Goal: Transaction & Acquisition: Obtain resource

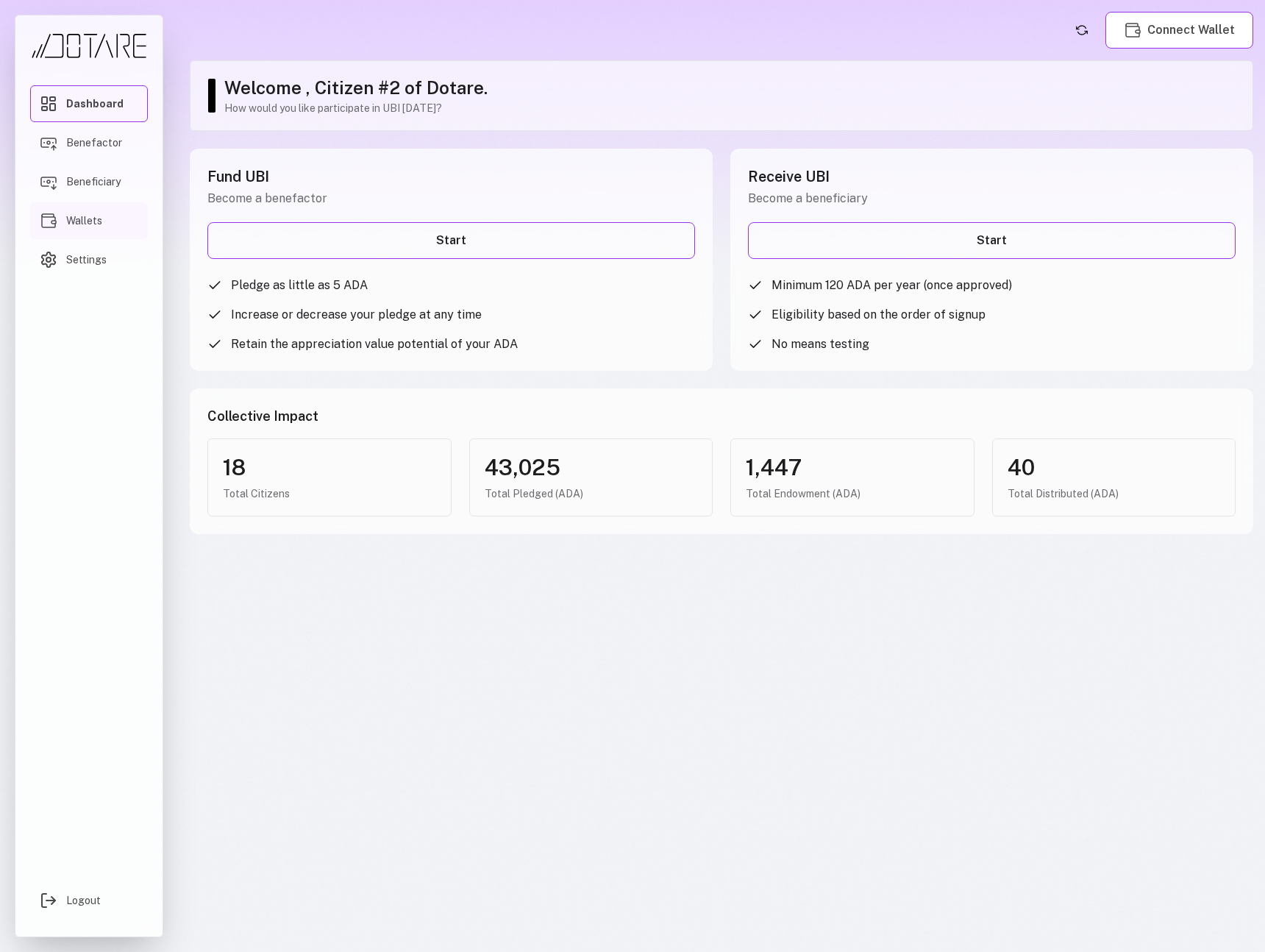
click at [81, 222] on span "Wallets" at bounding box center [84, 220] width 36 height 14
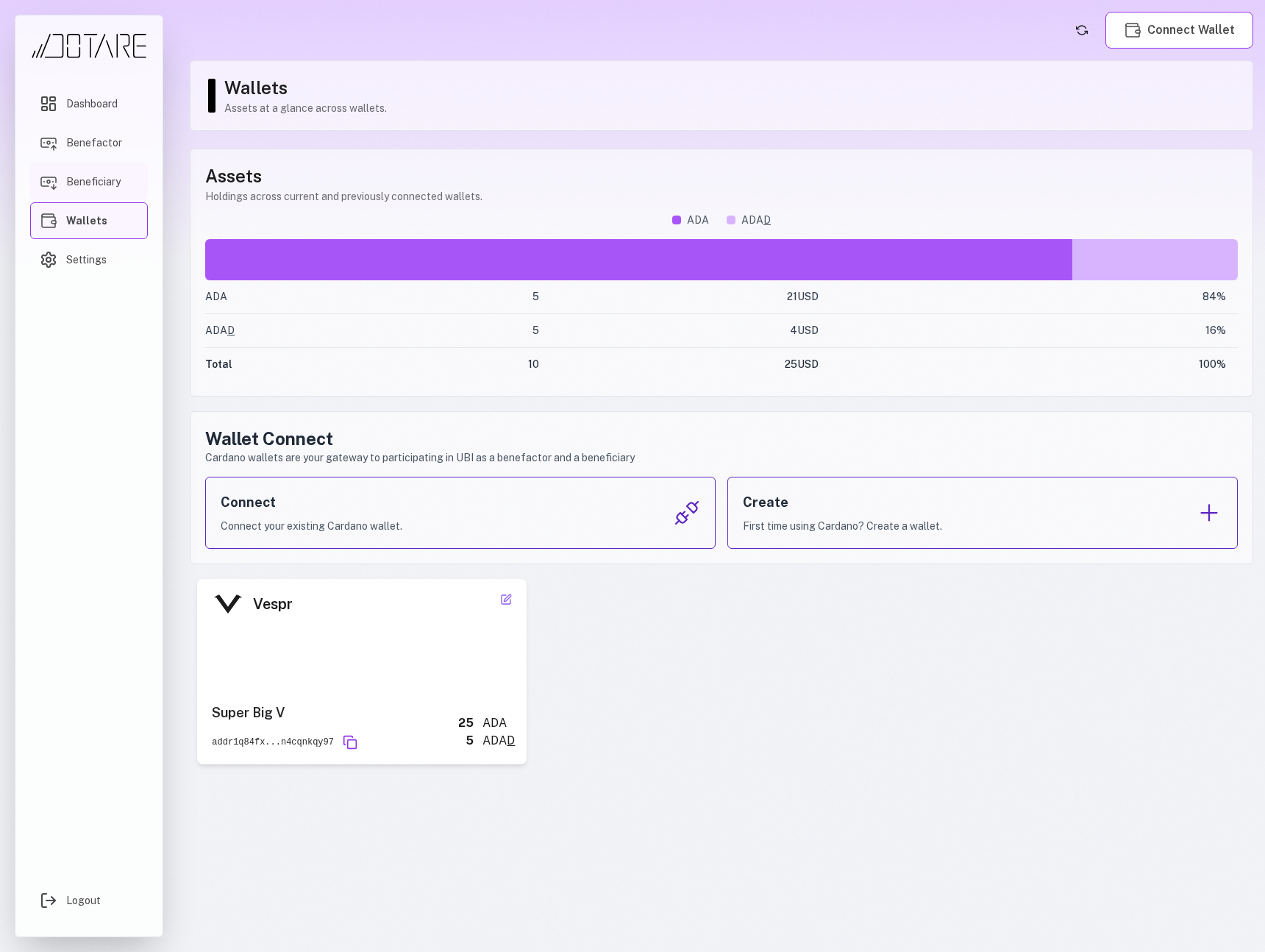
click at [120, 166] on link "Beneficiary" at bounding box center [89, 181] width 118 height 36
click at [104, 146] on span "Benefactor" at bounding box center [94, 142] width 56 height 14
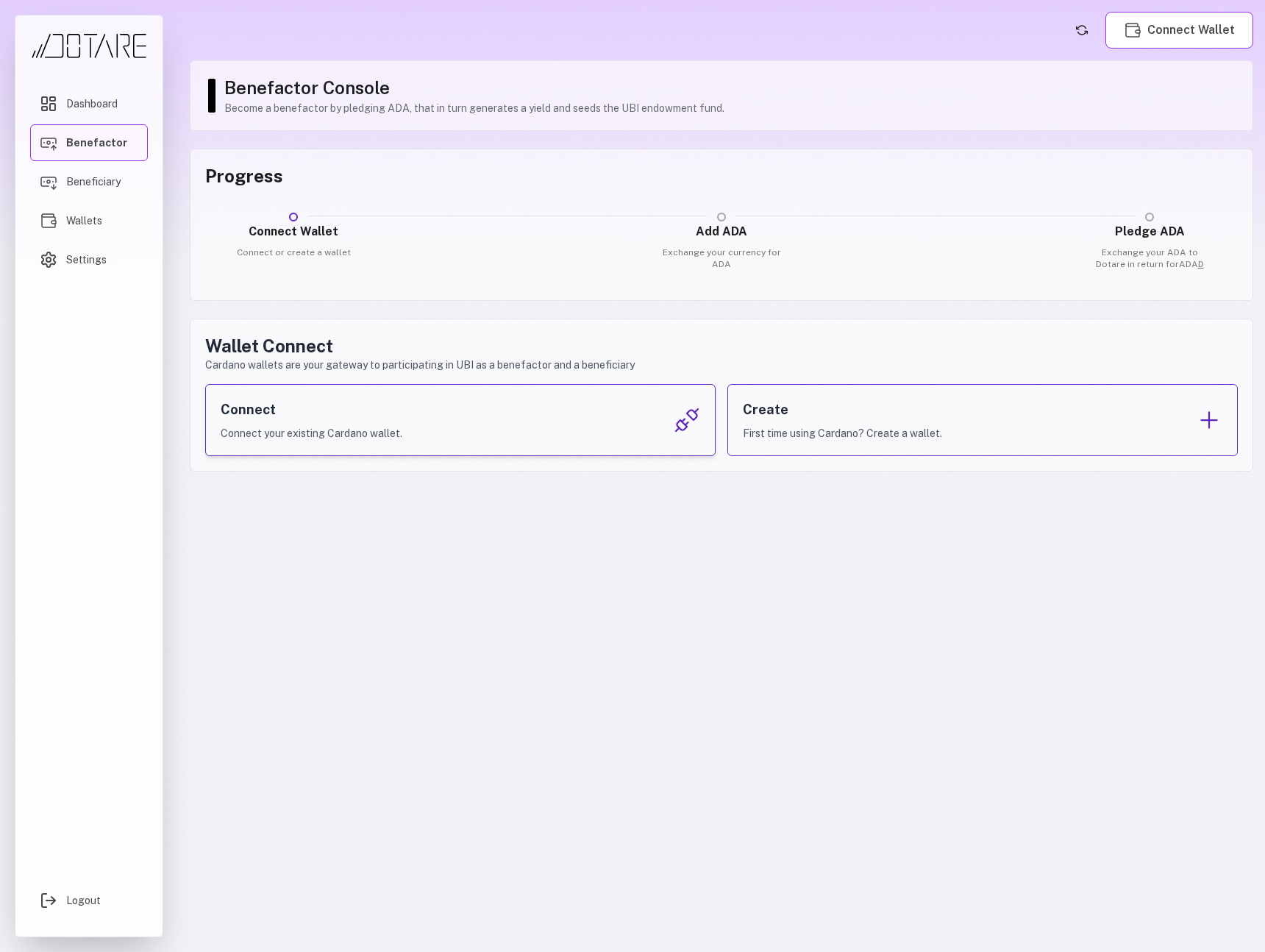
click at [475, 426] on div "Connect Connect your existing Cardano wallet." at bounding box center [460, 420] width 510 height 72
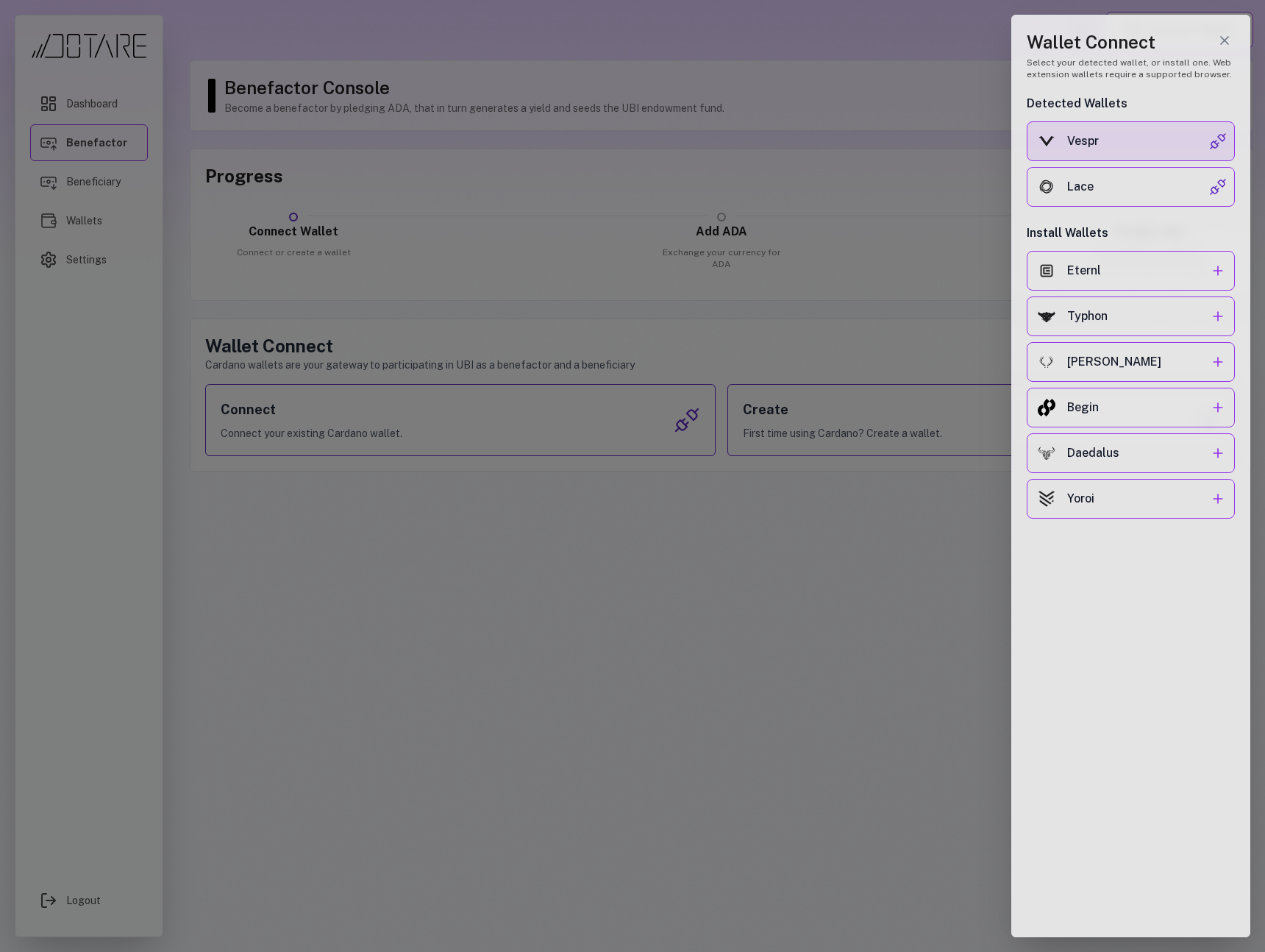
click at [1136, 135] on div "Vespr" at bounding box center [1138, 140] width 142 height 18
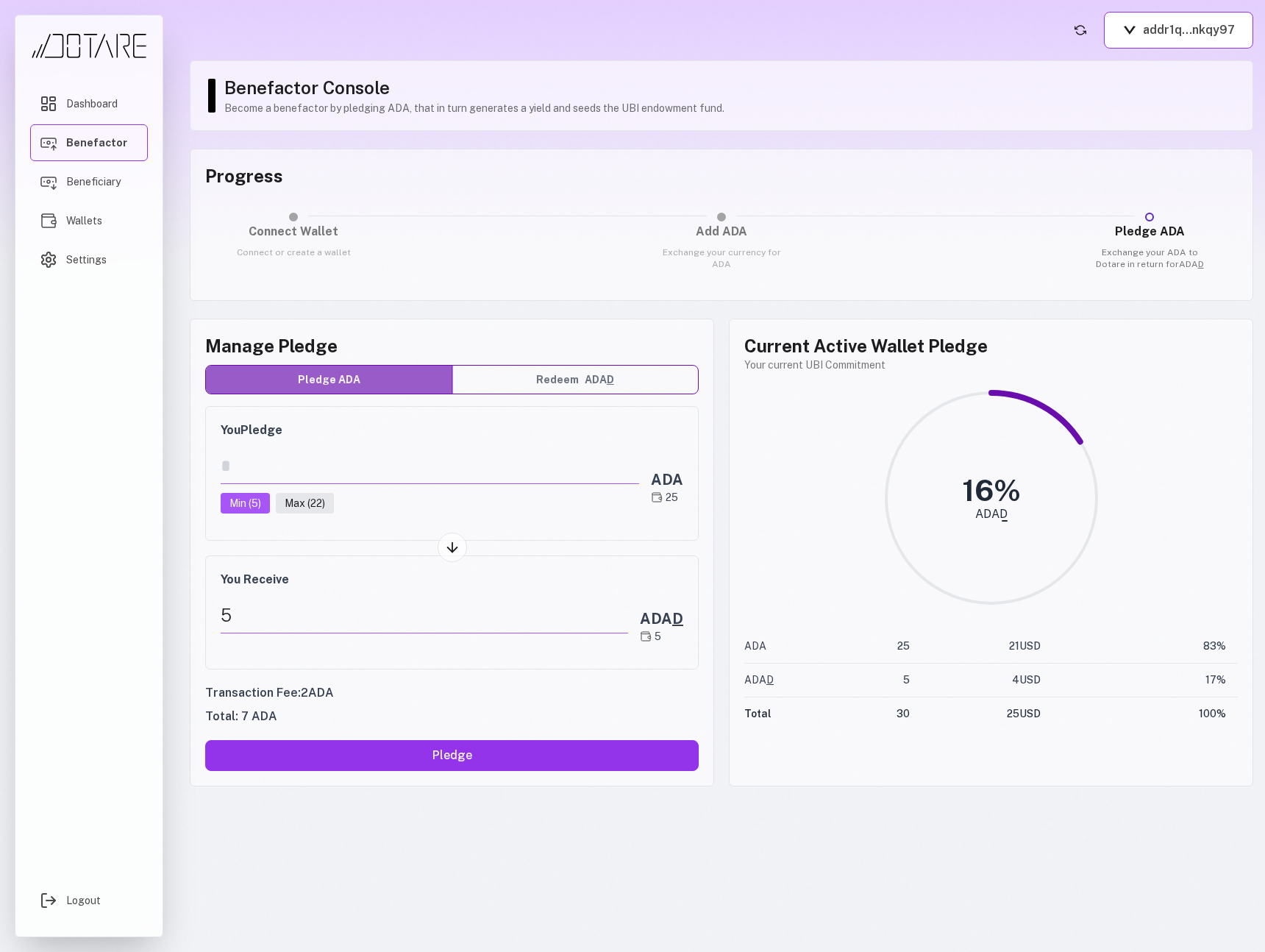
click at [597, 374] on span "ADA D" at bounding box center [599, 380] width 30 height 15
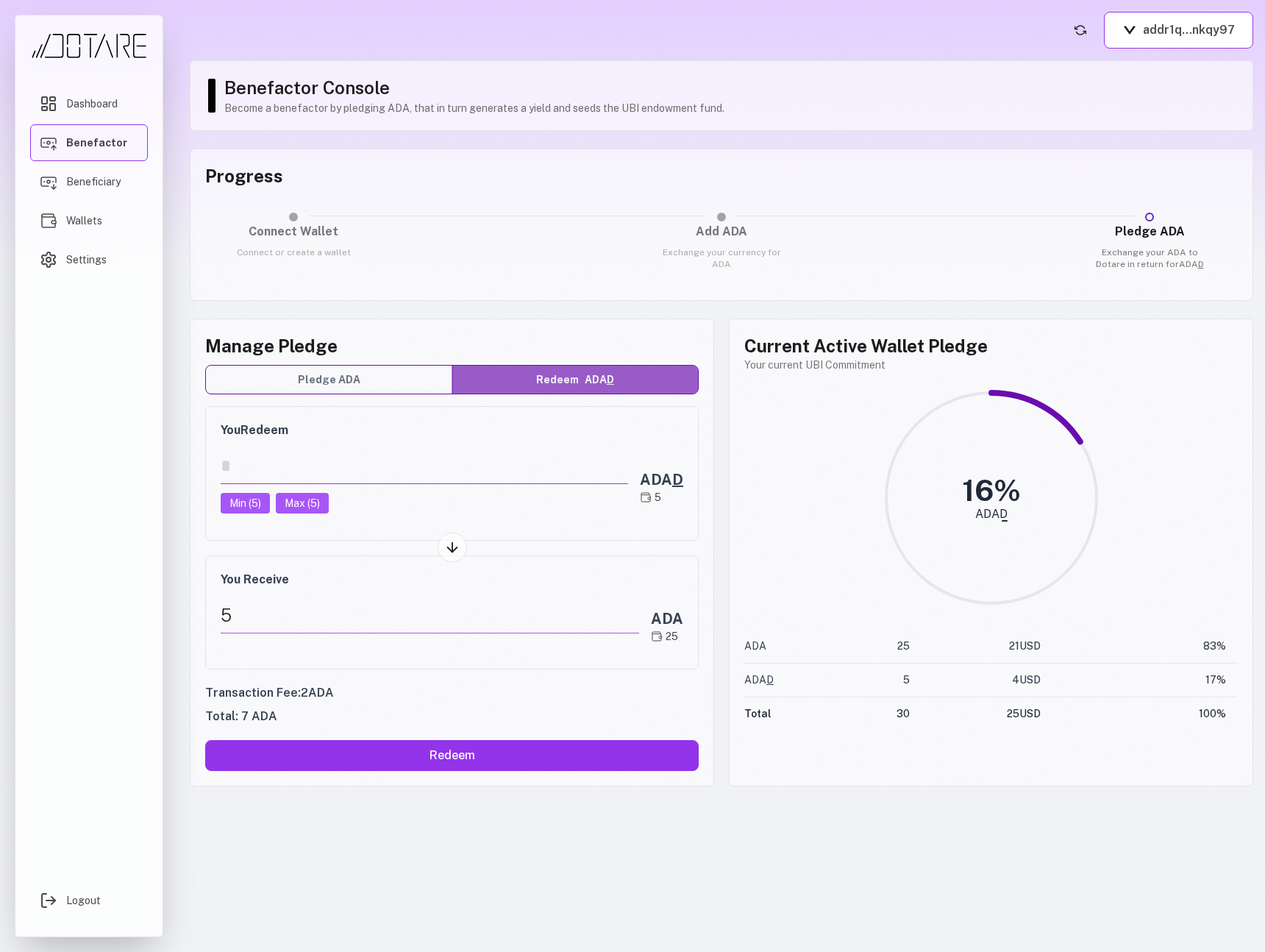
click at [269, 467] on input "*" at bounding box center [425, 465] width 408 height 36
drag, startPoint x: 269, startPoint y: 467, endPoint x: 215, endPoint y: 465, distance: 54.0
click at [215, 465] on div "You Redeem * Min ( 5 ) Max ( 5 ) ADA D 5" at bounding box center [452, 473] width 493 height 135
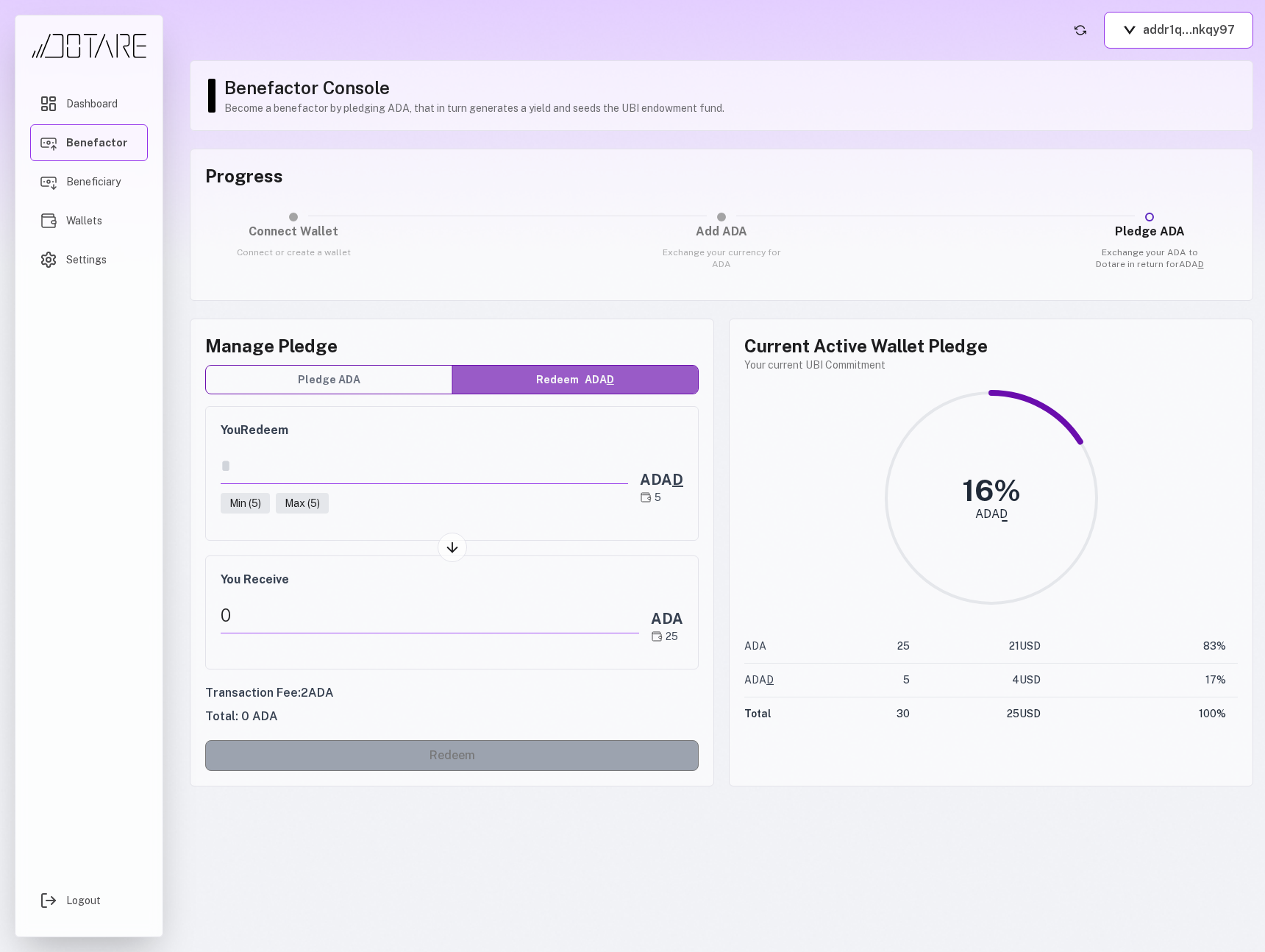
drag, startPoint x: 284, startPoint y: 471, endPoint x: 192, endPoint y: 463, distance: 92.3
click at [192, 463] on div "Manage Pledge Pledge ADA Redeem ADA D You Redeem * Min ( 5 ) Max ( 5 ) ADA D 5 …" at bounding box center [452, 552] width 525 height 468
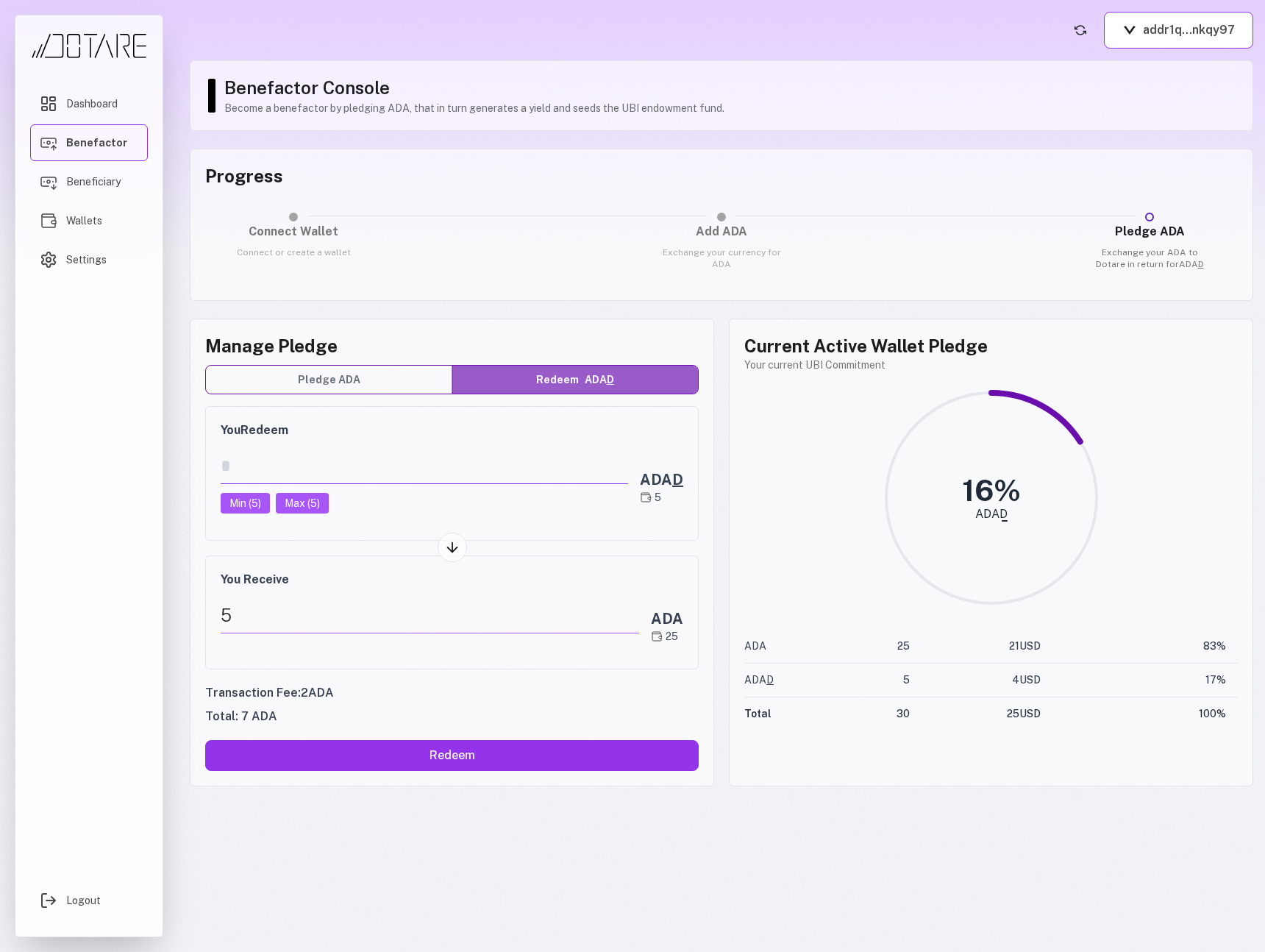
type input "*"
click at [335, 622] on div "5" at bounding box center [430, 615] width 419 height 36
click at [333, 611] on div "5" at bounding box center [430, 615] width 419 height 36
click at [313, 619] on div "5" at bounding box center [430, 615] width 419 height 36
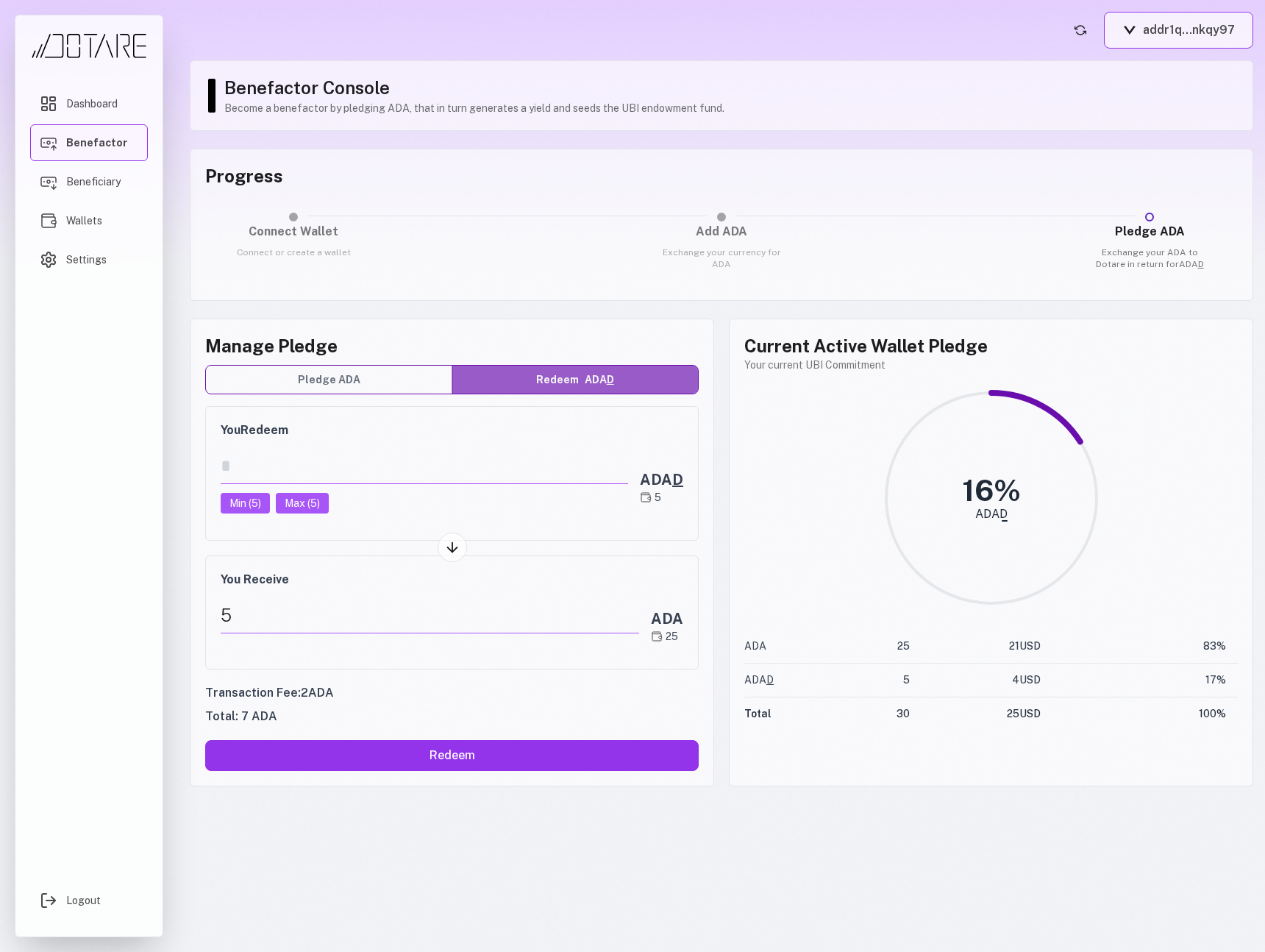
click at [1169, 45] on button "addr1q...nkqy97" at bounding box center [1179, 30] width 149 height 36
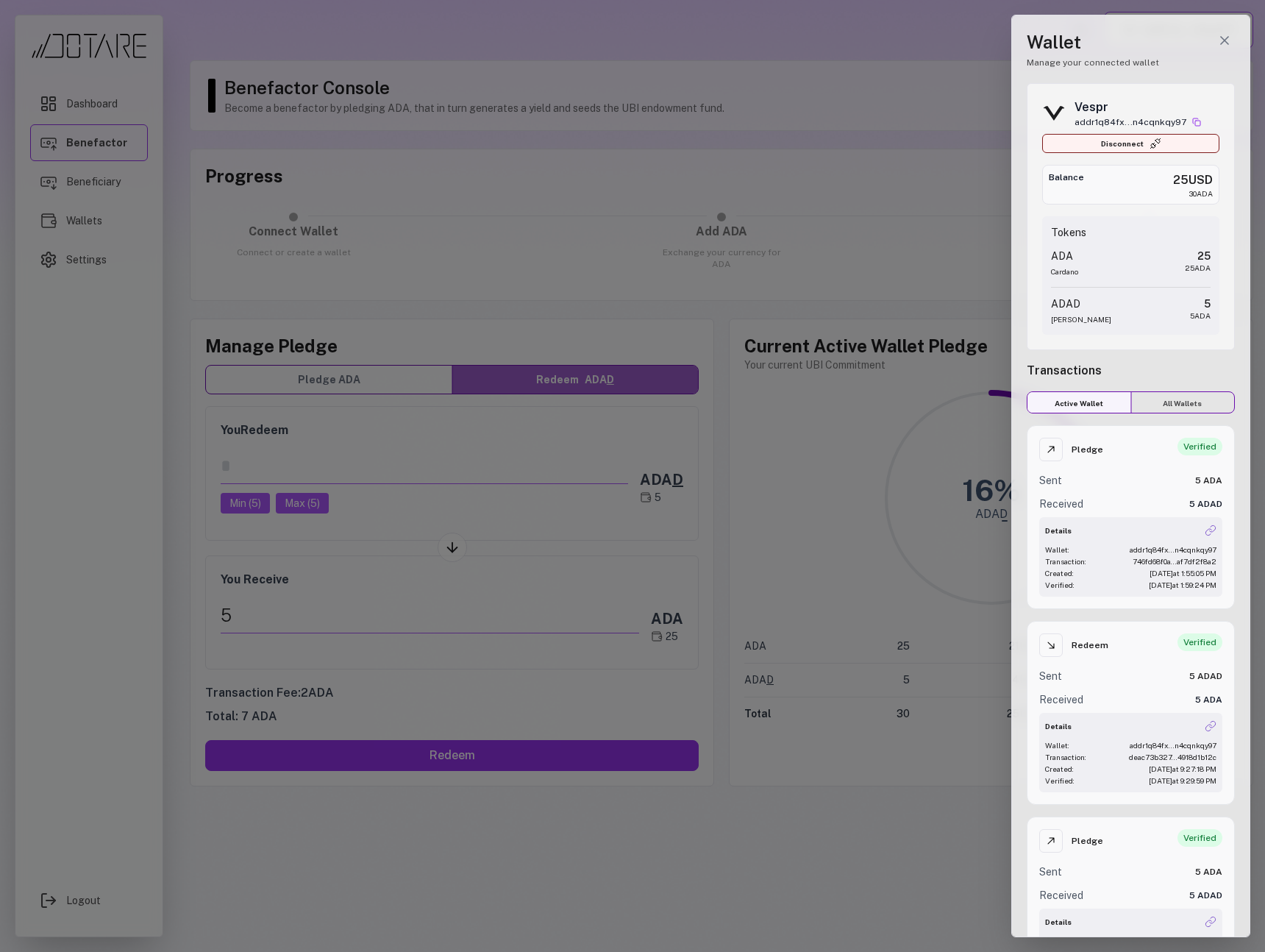
click at [1114, 150] on button "Disconnect" at bounding box center [1131, 143] width 178 height 19
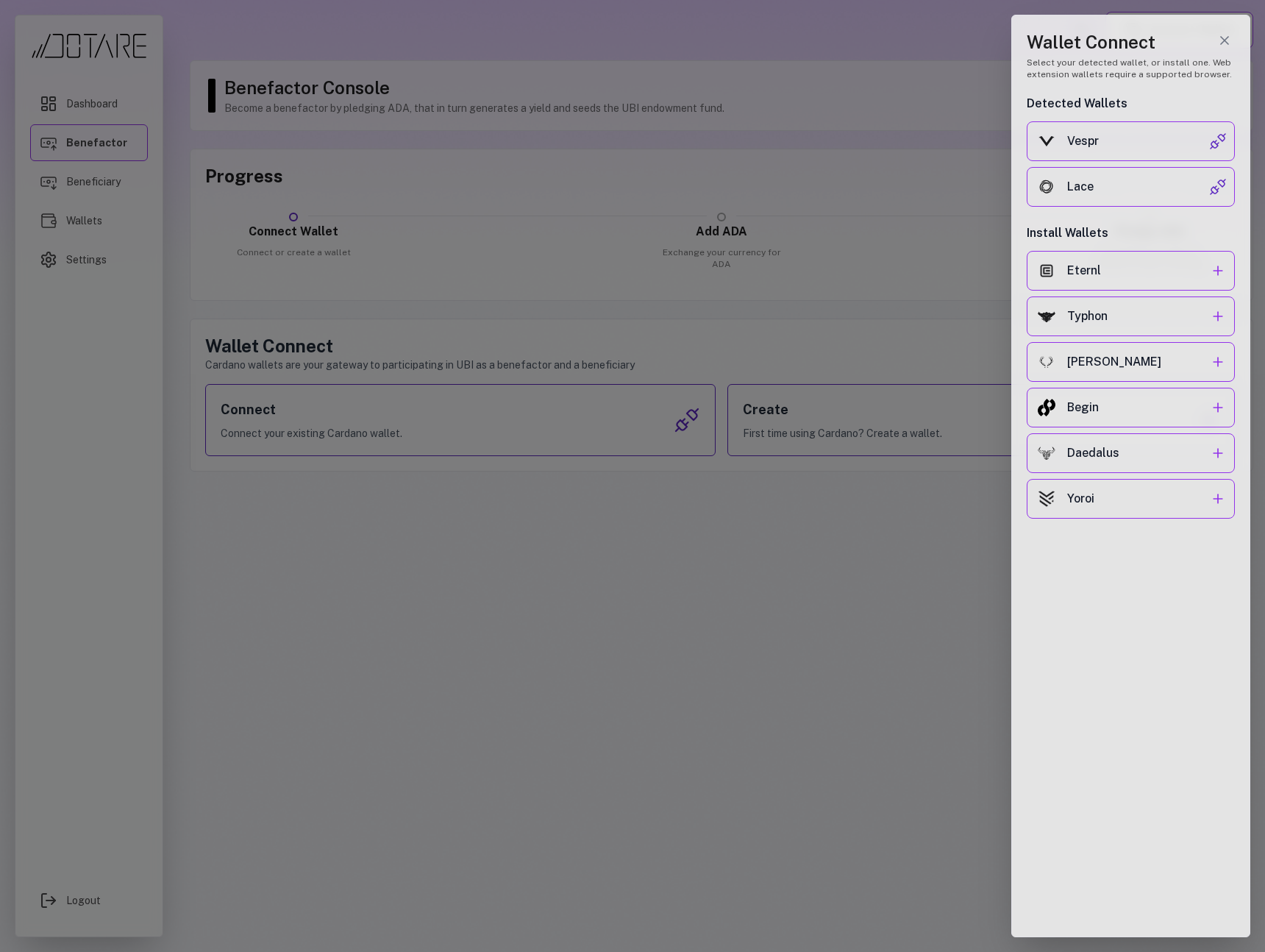
click at [1114, 150] on button "Vespr" at bounding box center [1131, 140] width 208 height 40
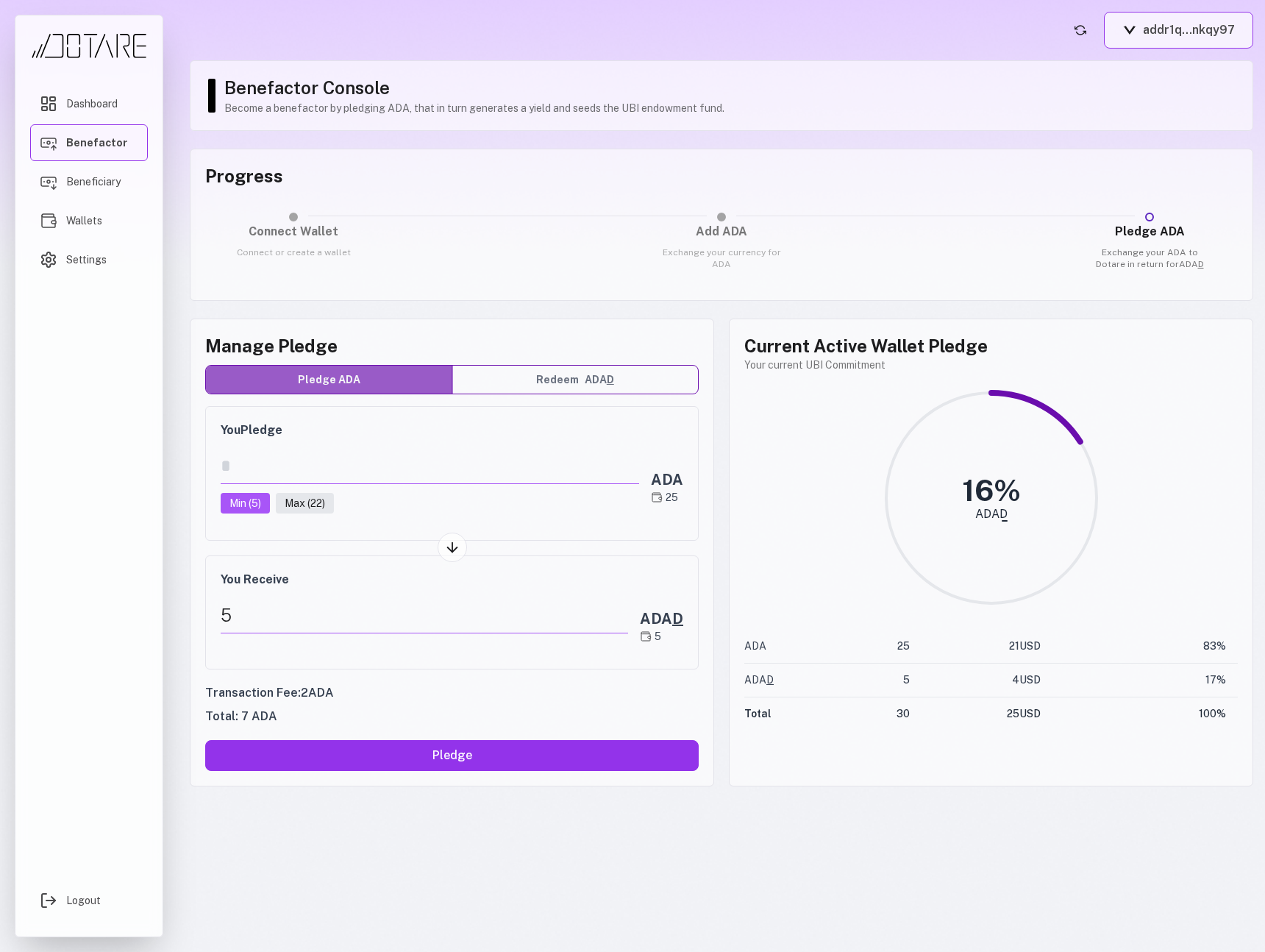
click at [1174, 27] on button "addr1q...nkqy97" at bounding box center [1179, 30] width 149 height 36
click at [1174, 30] on button "addr1q...nkqy97" at bounding box center [1179, 30] width 149 height 36
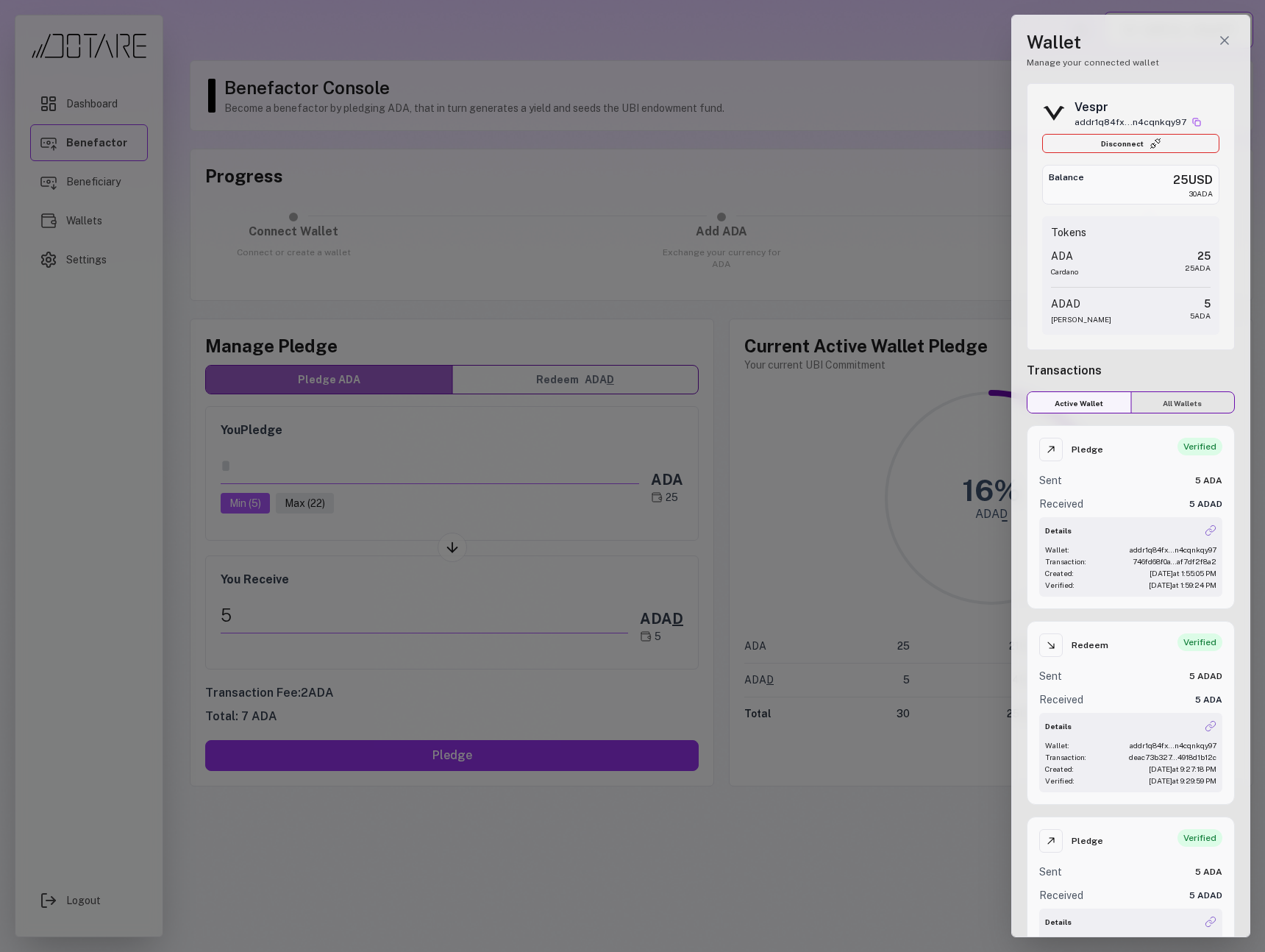
click at [1184, 402] on button "All Wallets" at bounding box center [1183, 403] width 104 height 22
click at [1088, 403] on button "Active Wallet" at bounding box center [1079, 403] width 104 height 22
click at [1209, 723] on img "Wallet drawer" at bounding box center [1211, 726] width 12 height 12
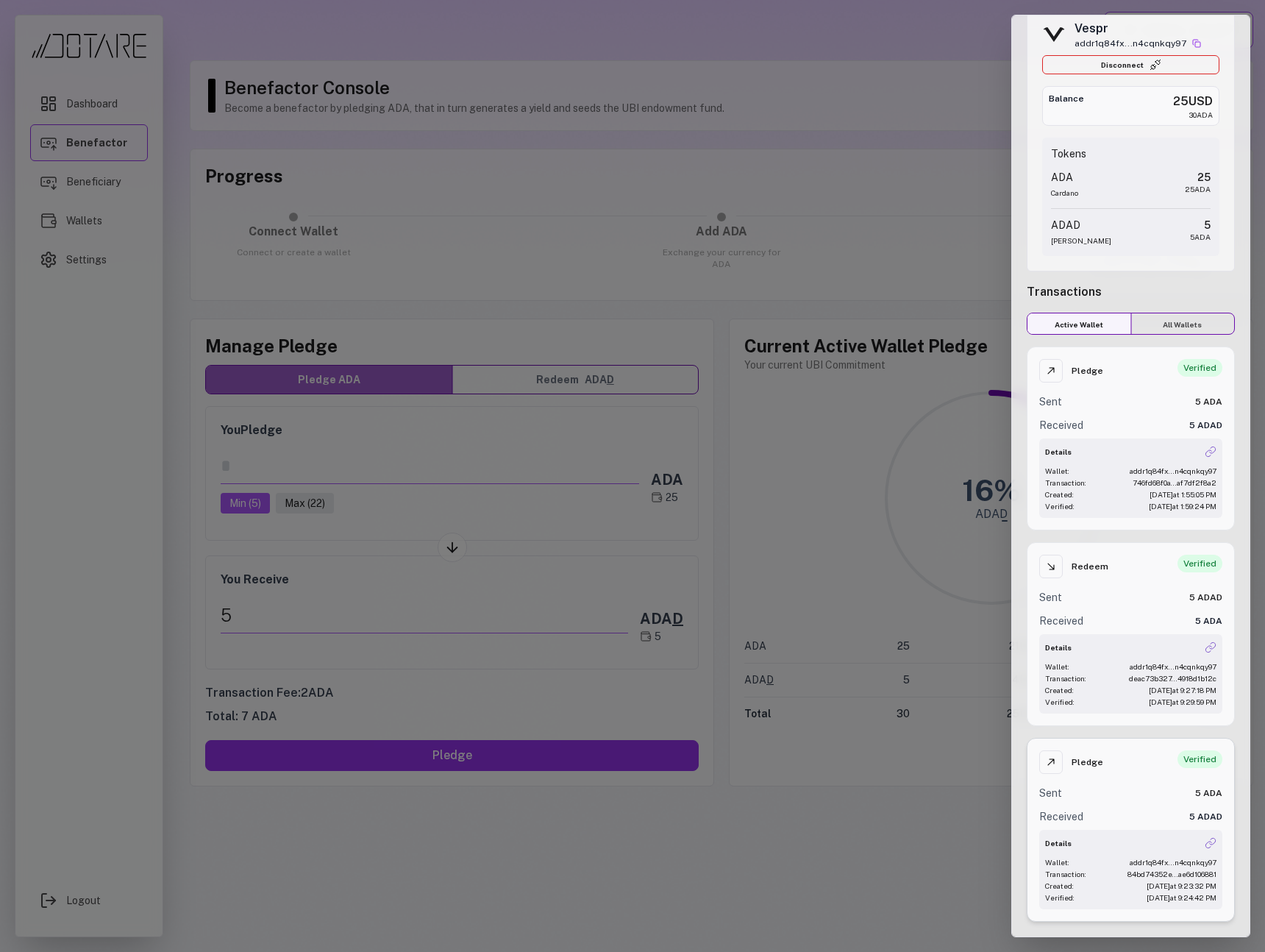
click at [1217, 839] on div "Details Wallet: addr1q84fx...n4cqnkqy97 Transaction: 84bd74352e...ae6d106881 Cr…" at bounding box center [1130, 870] width 183 height 80
click at [1215, 842] on div "Details Wallet: addr1q84fx...n4cqnkqy97 Transaction: 84bd74352e...ae6d106881 Cr…" at bounding box center [1130, 870] width 183 height 80
click at [1212, 843] on img "Wallet drawer" at bounding box center [1211, 843] width 12 height 12
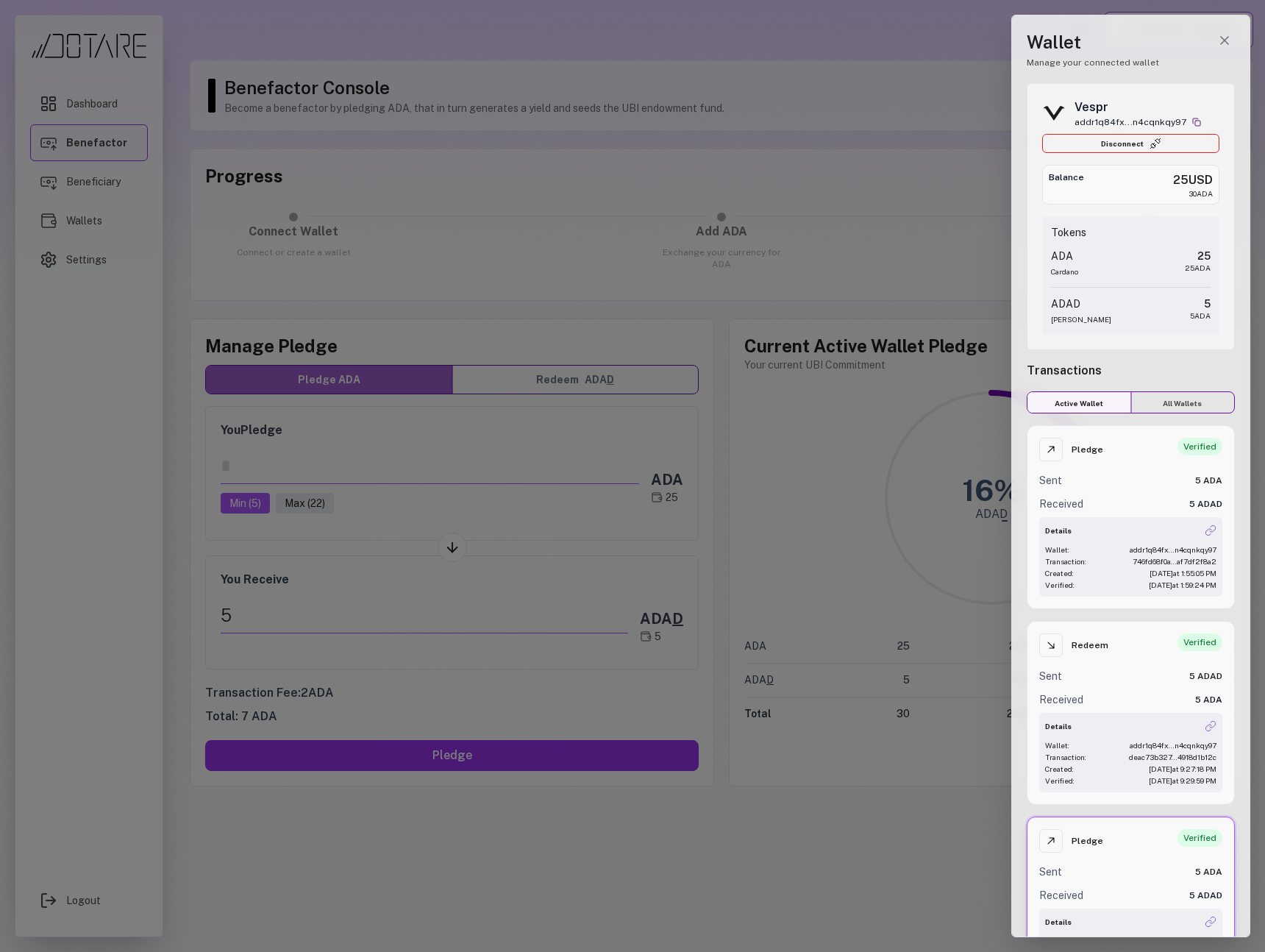
click at [1192, 122] on icon "Copy wallet address" at bounding box center [1196, 122] width 8 height 8
click at [1185, 76] on div "Wallet Manage your connected wallet Vespr addr1q84fx...n4cqnkqy97 Disconnect Ba…" at bounding box center [1130, 476] width 239 height 922
click at [1129, 143] on button "Disconnect" at bounding box center [1131, 143] width 178 height 19
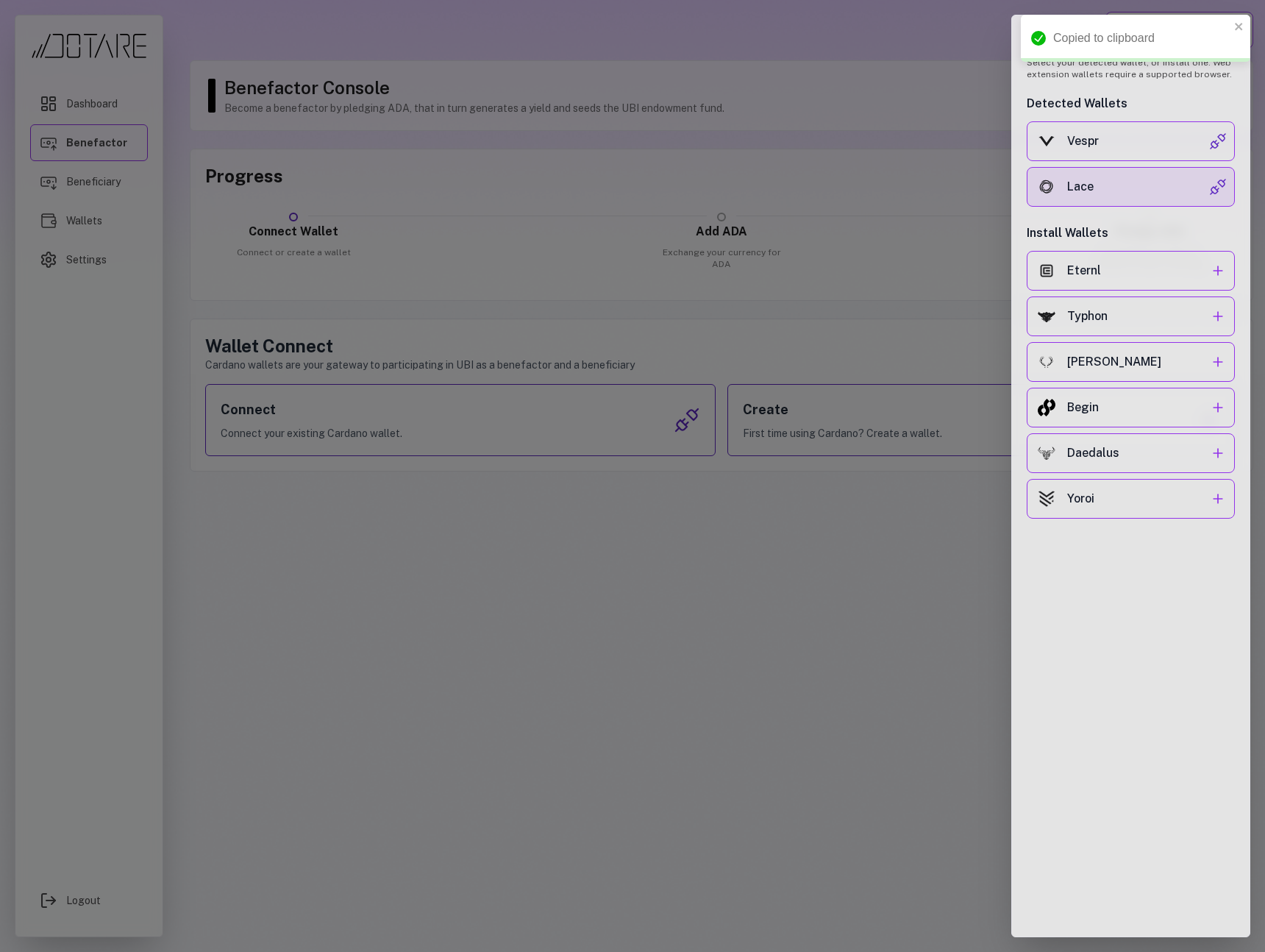
click at [1132, 183] on div "Lace" at bounding box center [1138, 186] width 142 height 18
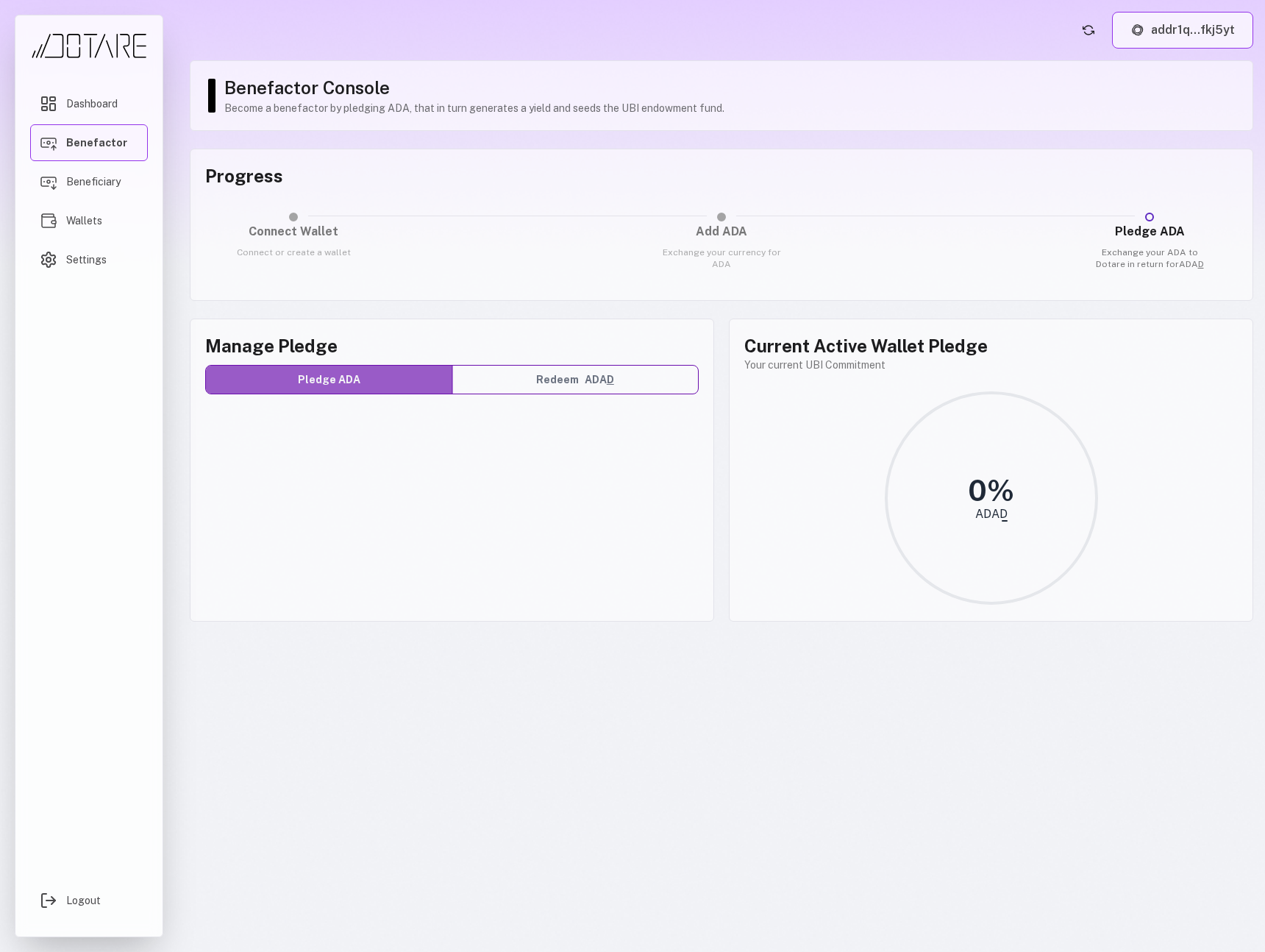
click at [1159, 41] on button "addr1q...fkj5yt" at bounding box center [1182, 30] width 141 height 36
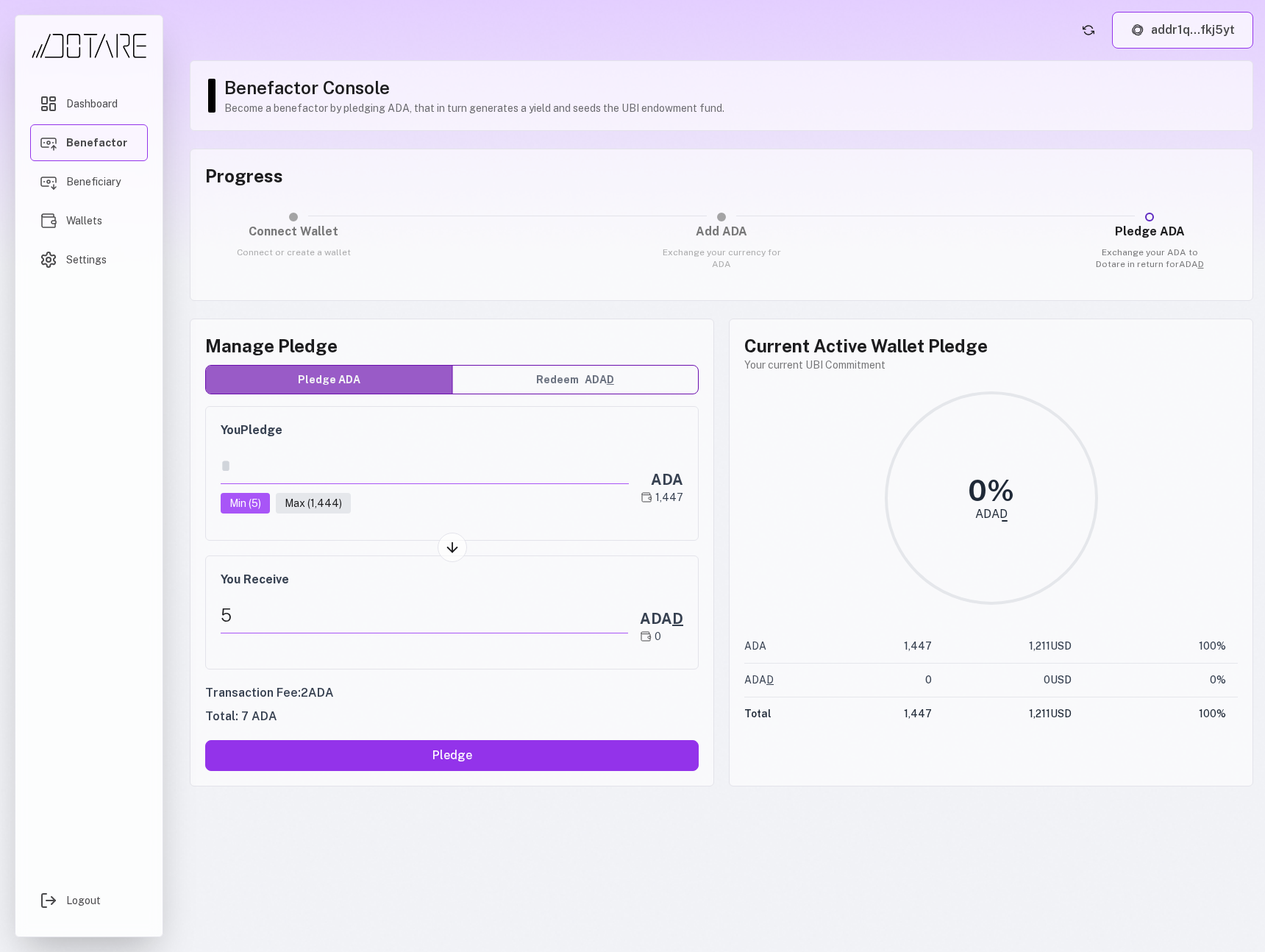
click at [1159, 41] on button "addr1q...fkj5yt" at bounding box center [1182, 30] width 141 height 36
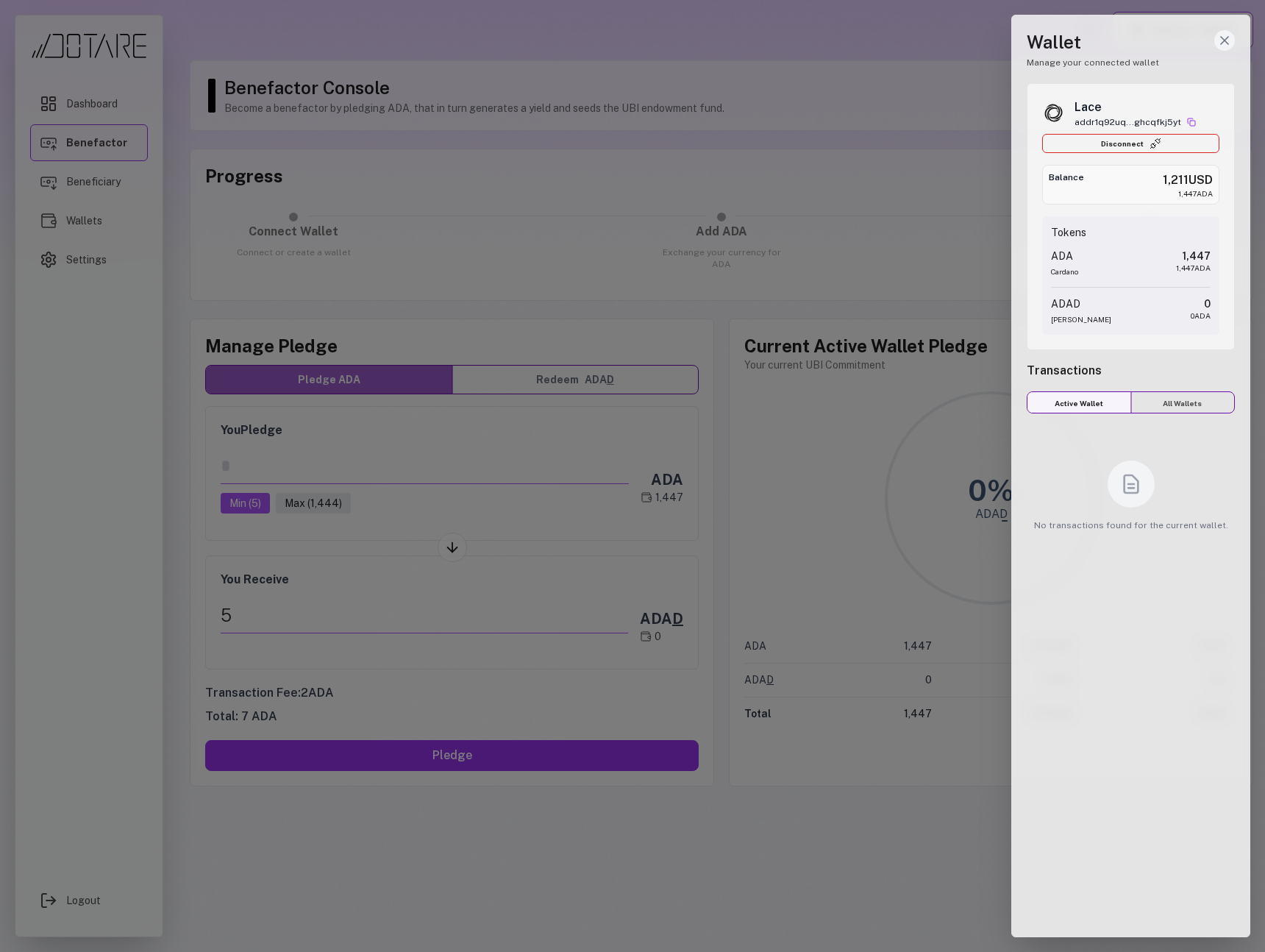
click at [1223, 37] on line "Close wallet drawer" at bounding box center [1224, 40] width 8 height 8
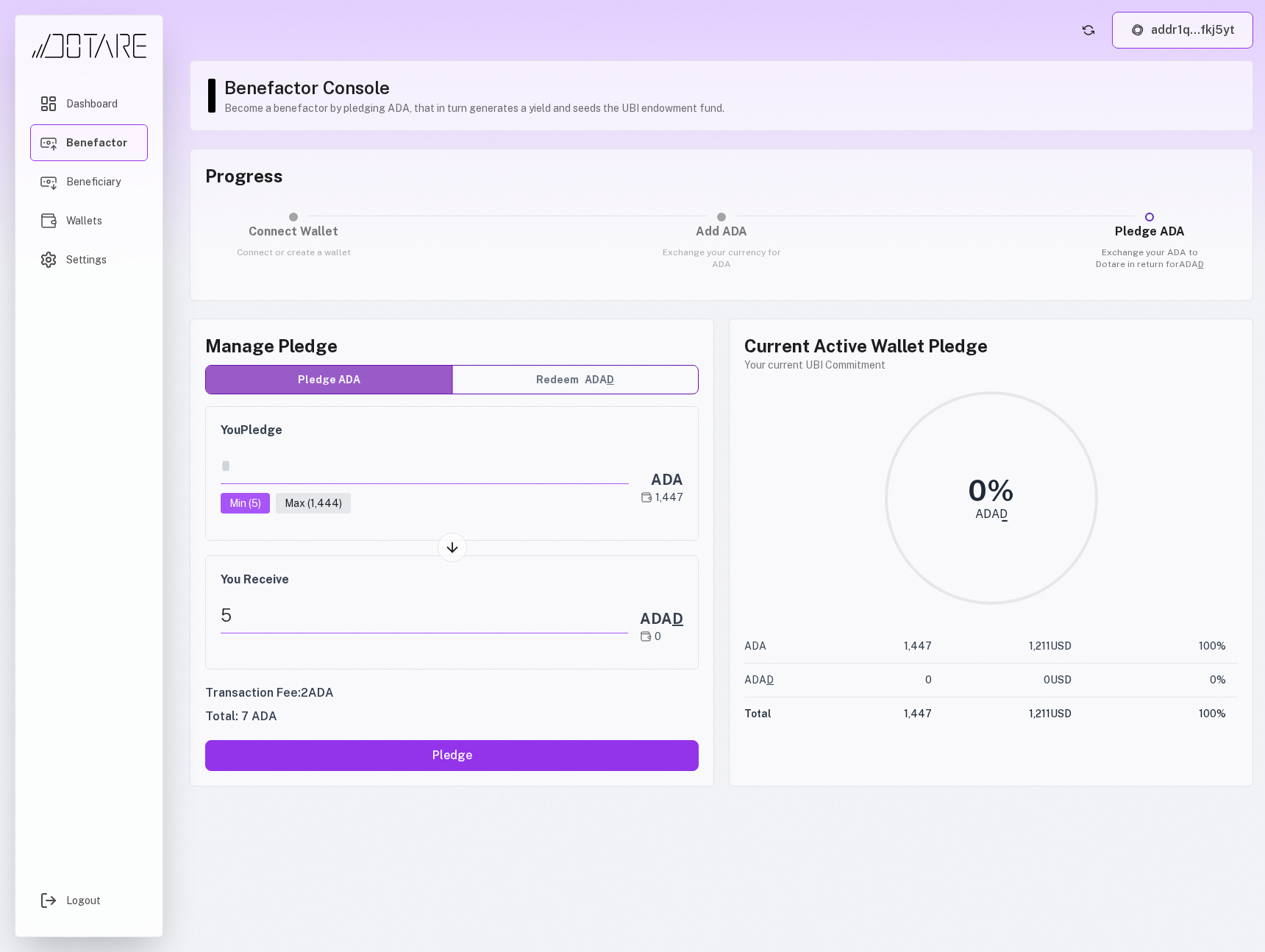
click at [1187, 36] on button "addr1q...fkj5yt" at bounding box center [1182, 30] width 141 height 36
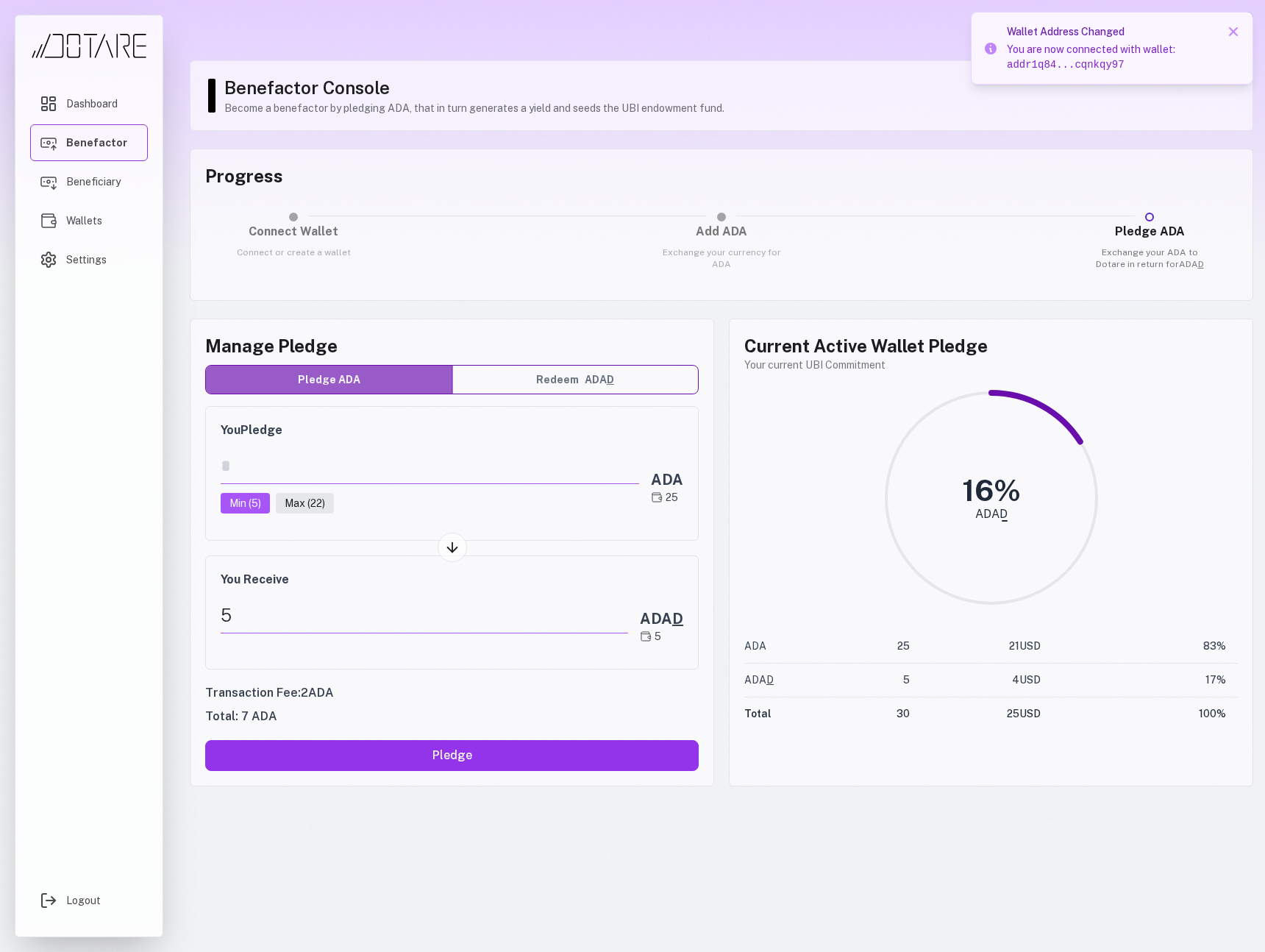
click at [921, 36] on header "addr1q...nkqy97" at bounding box center [721, 30] width 1064 height 36
click at [1230, 36] on icon at bounding box center [1233, 31] width 14 height 14
click at [1153, 44] on button "addr1q...nkqy97" at bounding box center [1179, 30] width 149 height 36
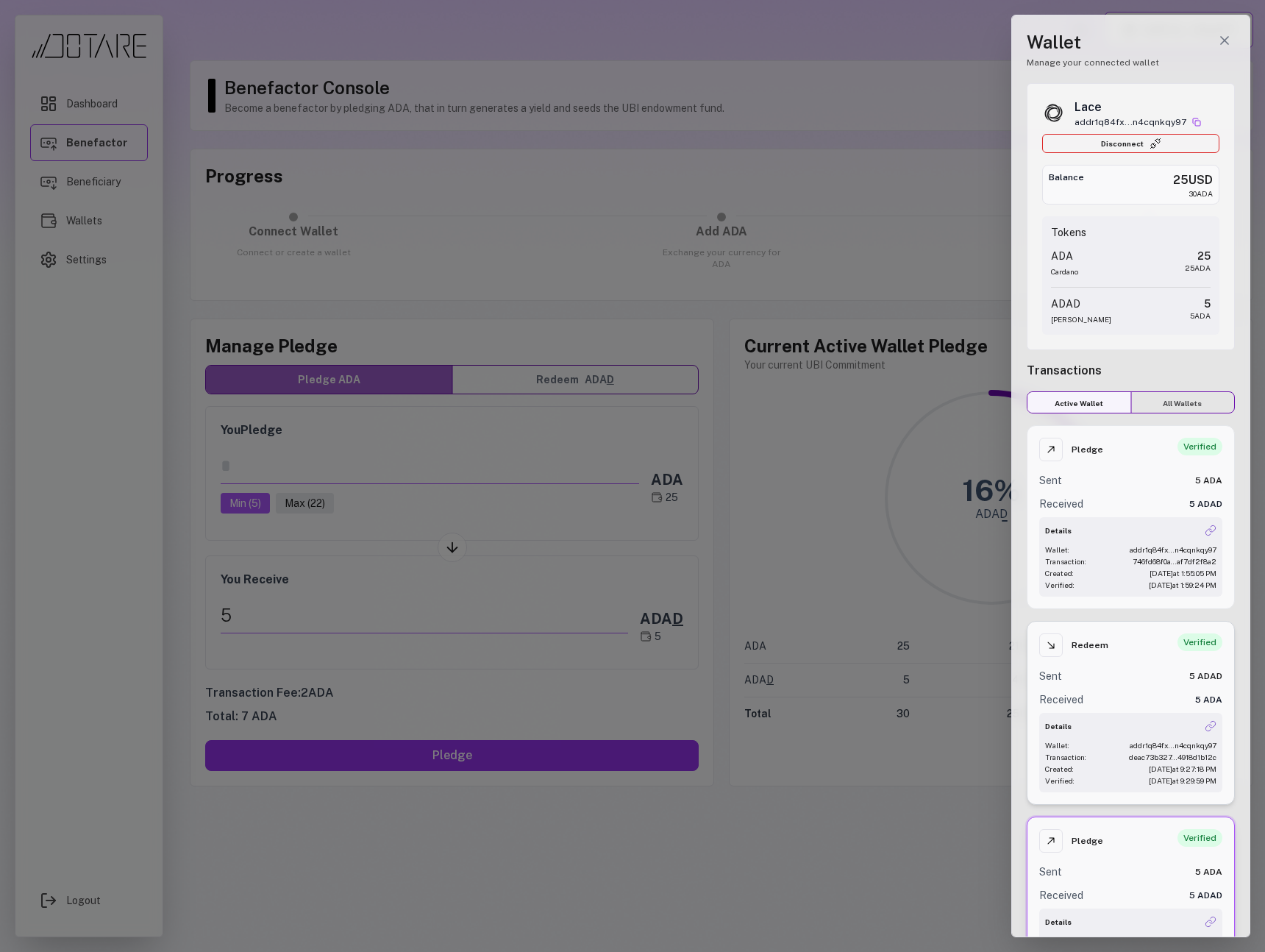
click at [1135, 659] on div "Redeem Verified Sent 5 ADAD Received 5 ADA Details Wallet: addr1q84fx...n4cqnkq…" at bounding box center [1131, 713] width 208 height 184
click at [1143, 513] on div "Pledge Verified Sent 5 ADA Received 5 ADAD Details Wallet: addr1q84fx...n4cqnkq…" at bounding box center [1131, 516] width 208 height 184
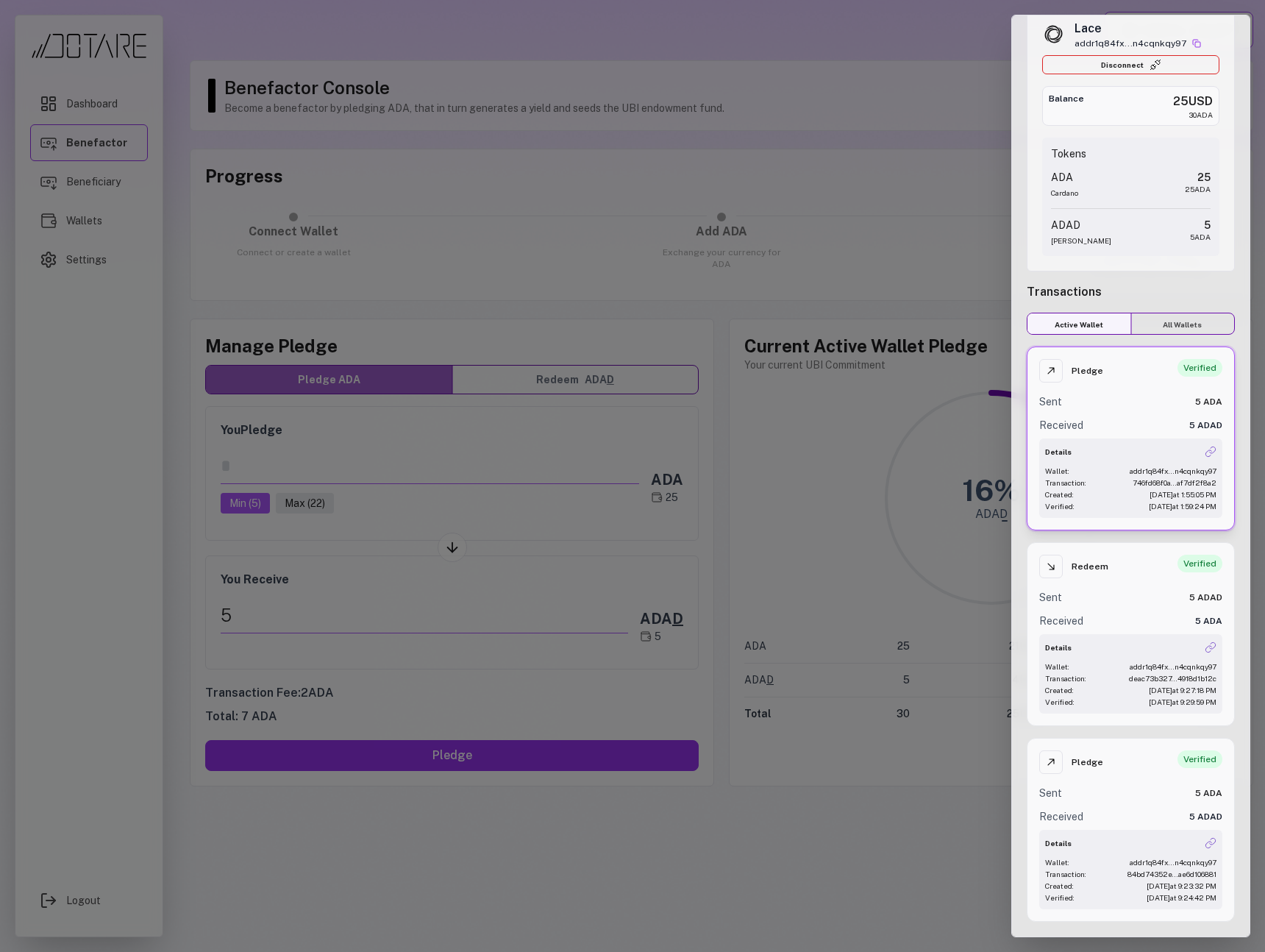
click at [505, 311] on div at bounding box center [632, 476] width 1265 height 952
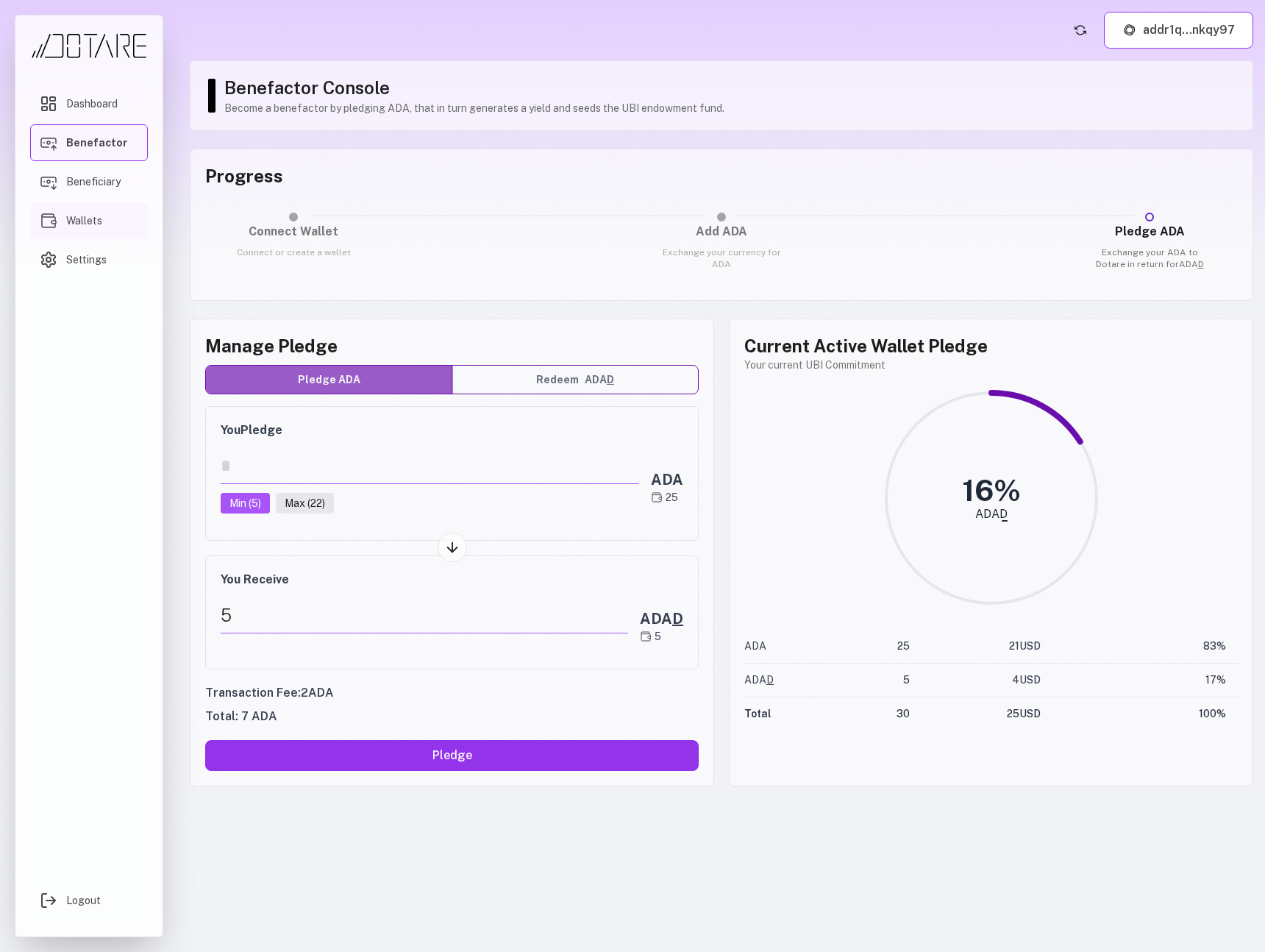
click at [98, 223] on span "Wallets" at bounding box center [84, 220] width 36 height 14
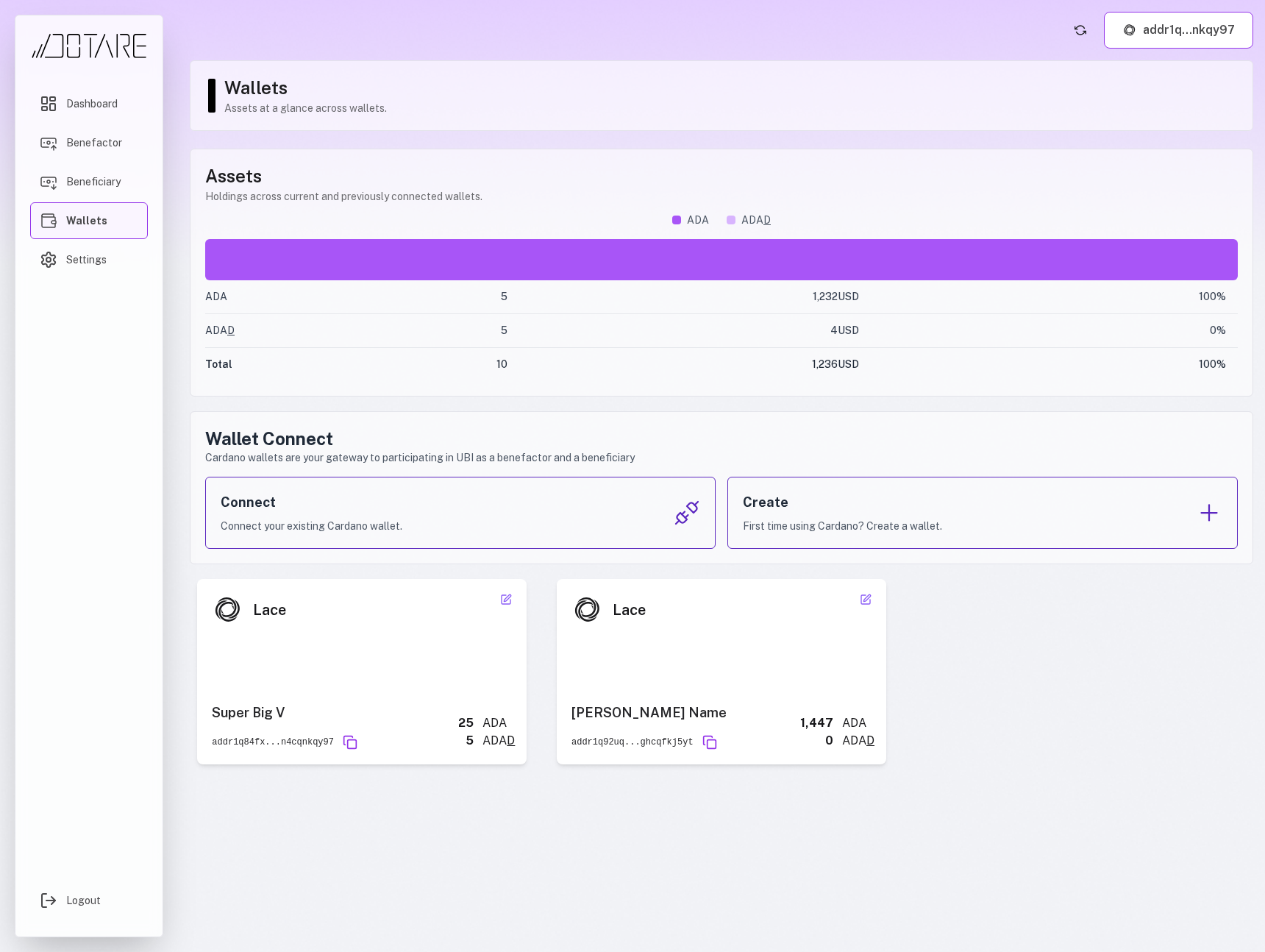
click at [929, 696] on div "**********" at bounding box center [721, 671] width 1064 height 185
click at [502, 647] on div "Lace Active Super Big V addr1q84fx...n4cqnkqy97 25 ADA 5 ADA D" at bounding box center [361, 671] width 329 height 185
click at [511, 602] on icon at bounding box center [506, 600] width 12 height 12
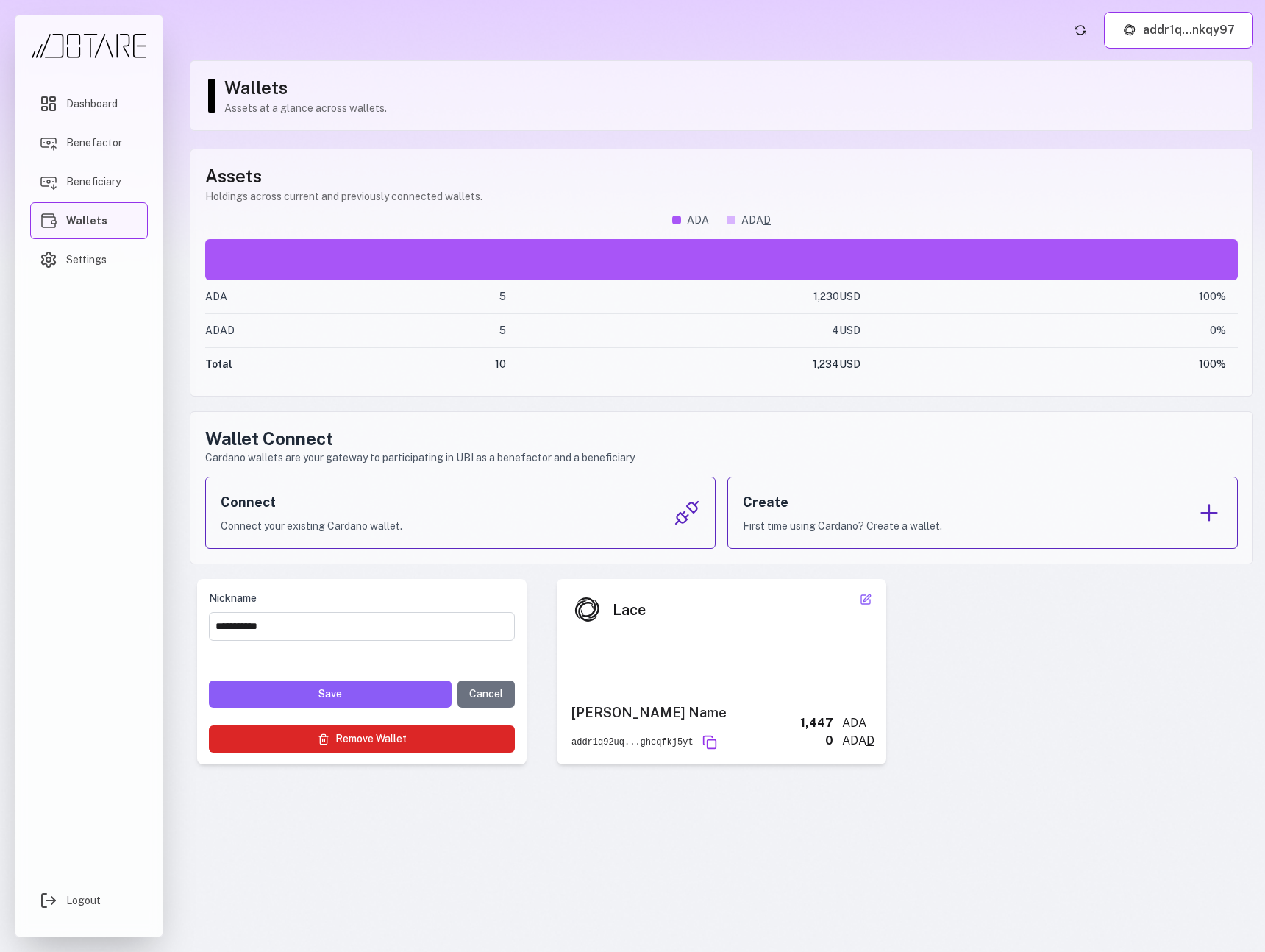
click at [457, 732] on button "Remove Wallet" at bounding box center [362, 739] width 306 height 27
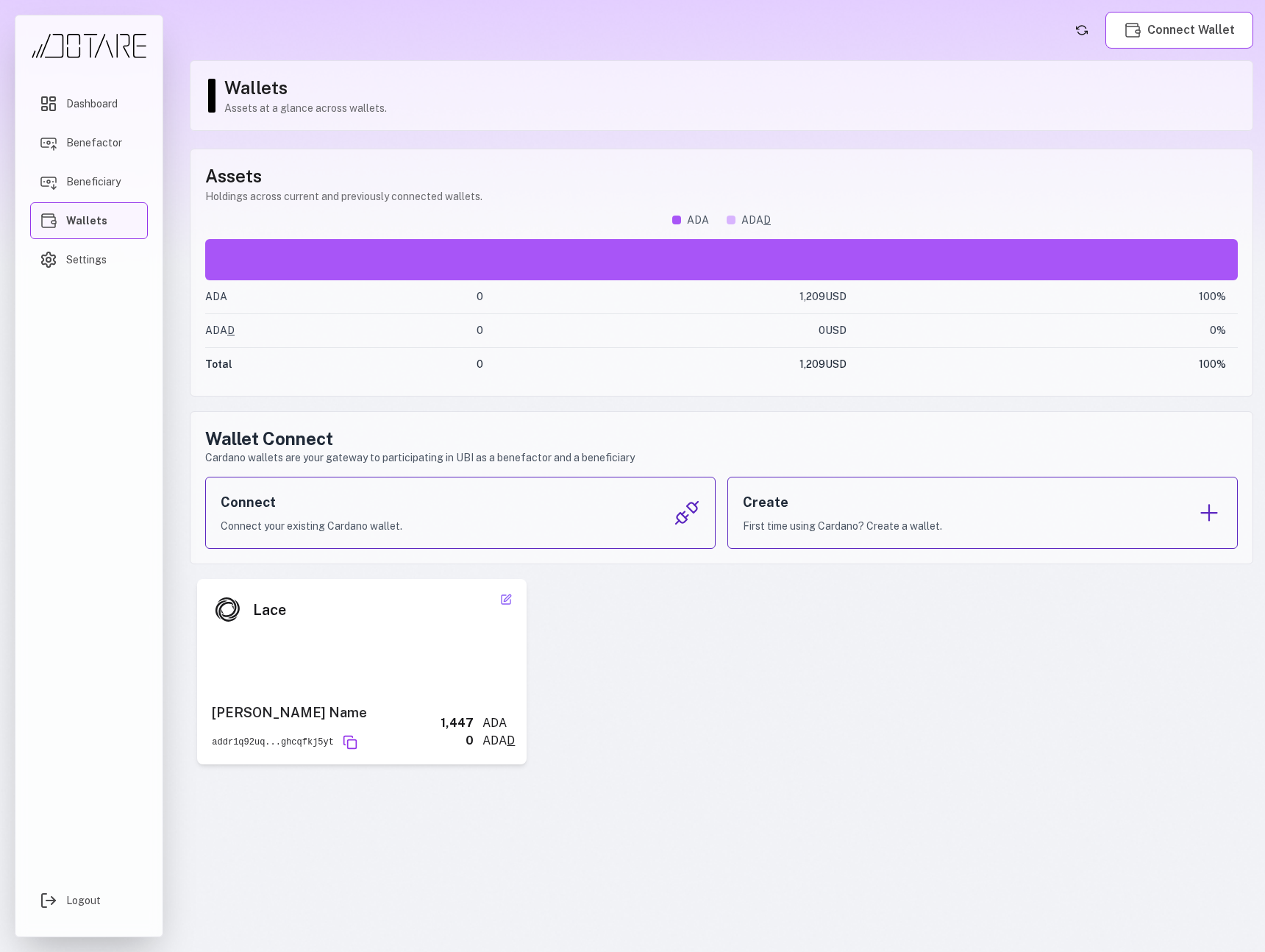
click at [1010, 157] on div "Assets Holdings across current and previously connected wallets. ADA ADA D ADA …" at bounding box center [721, 272] width 1064 height 248
click at [543, 525] on div "Connect Connect your existing Cardano wallet." at bounding box center [460, 512] width 510 height 72
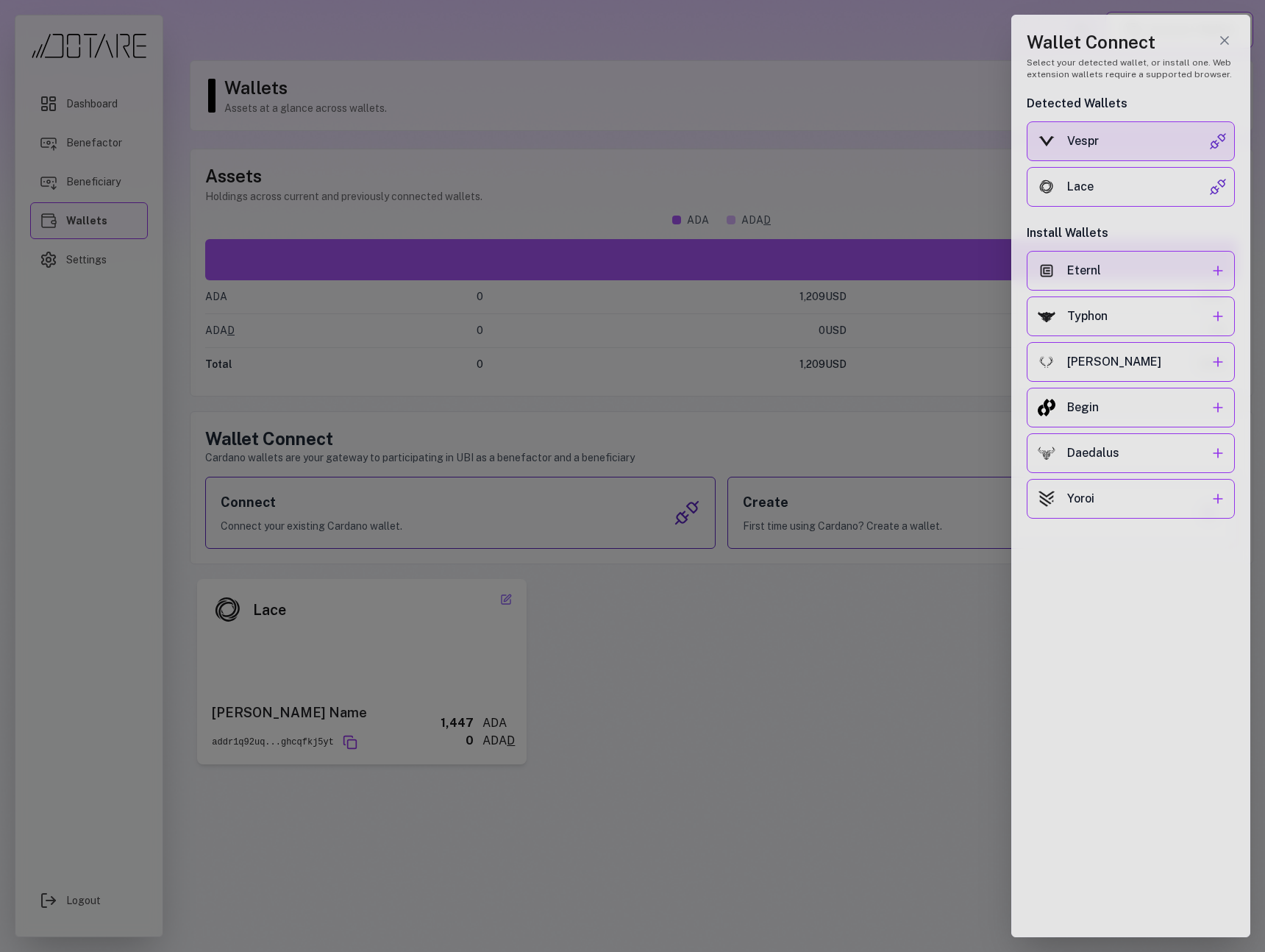
click at [1146, 144] on div "Vespr" at bounding box center [1138, 140] width 142 height 18
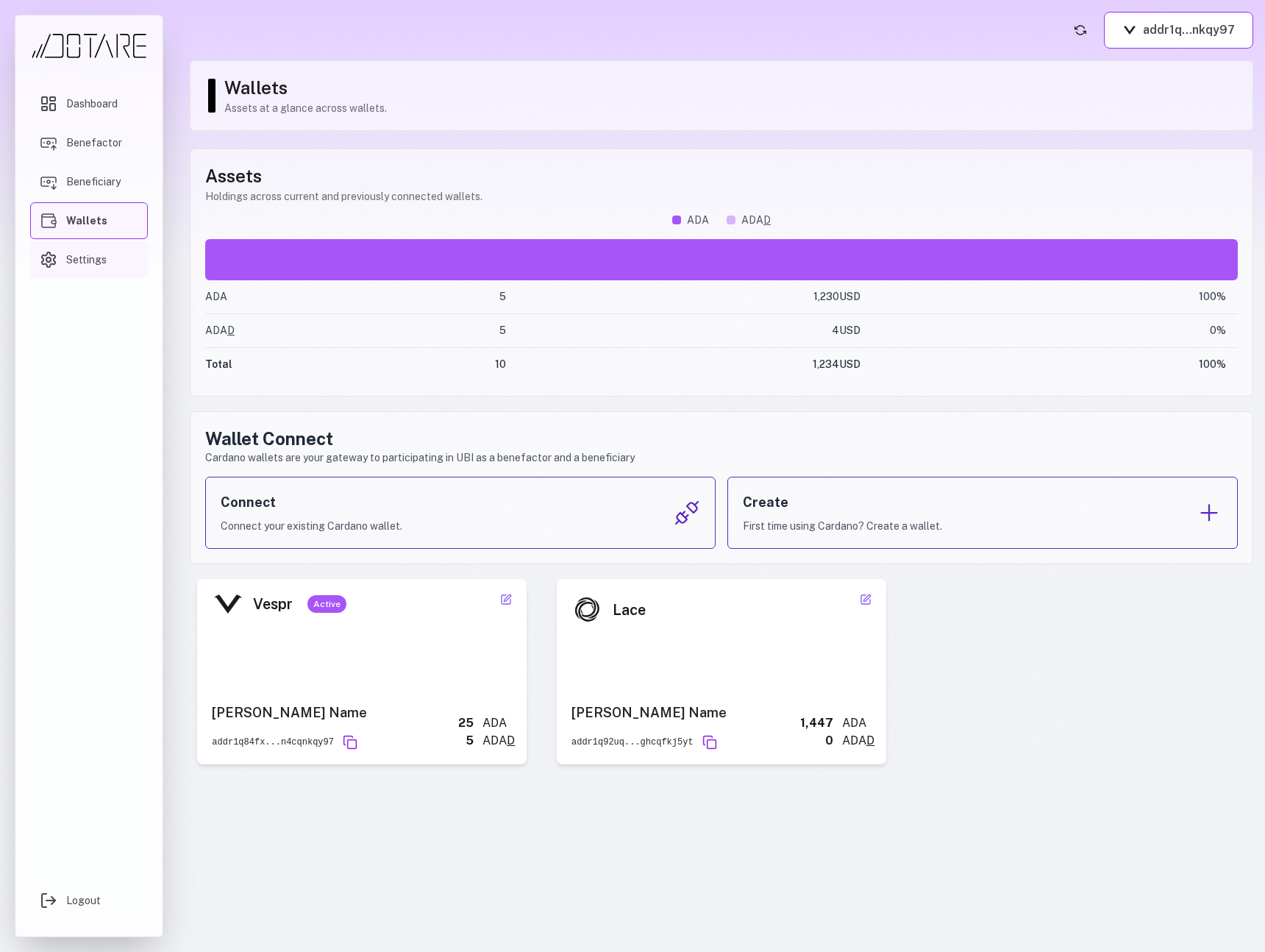
click at [70, 272] on link "Settings" at bounding box center [89, 259] width 118 height 36
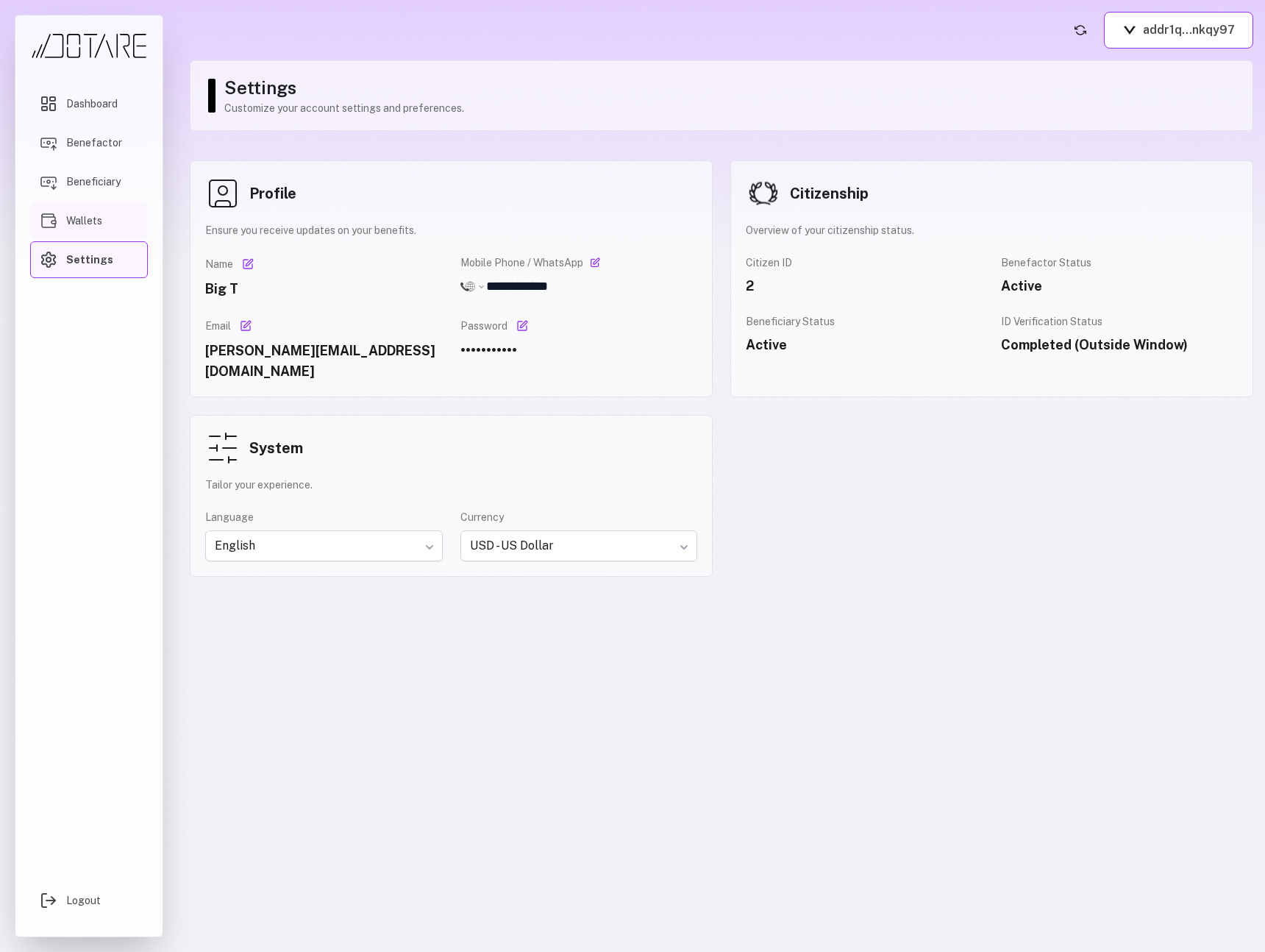
click at [96, 223] on span "Wallets" at bounding box center [84, 220] width 36 height 14
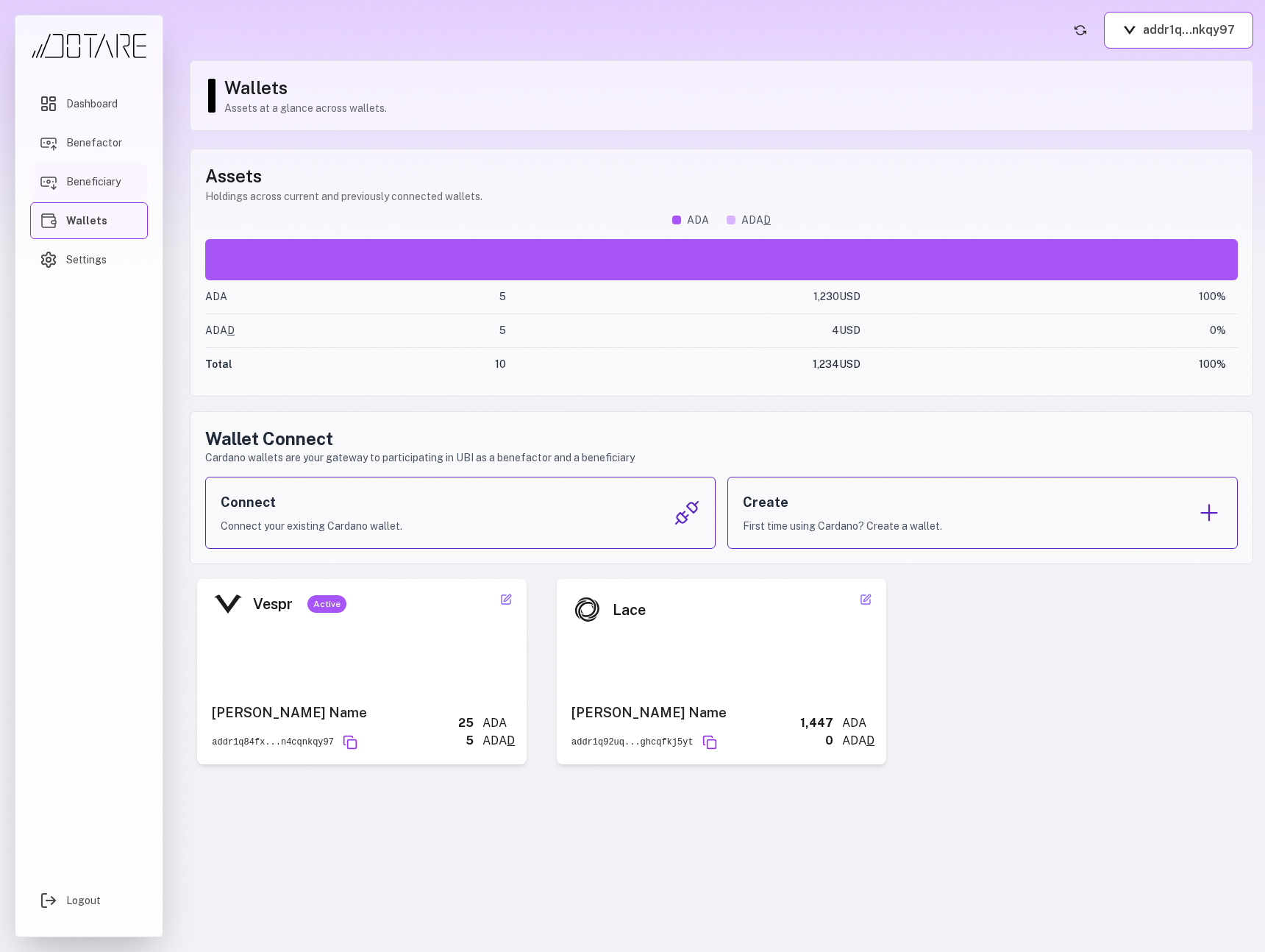
click at [92, 178] on span "Beneficiary" at bounding box center [93, 181] width 54 height 14
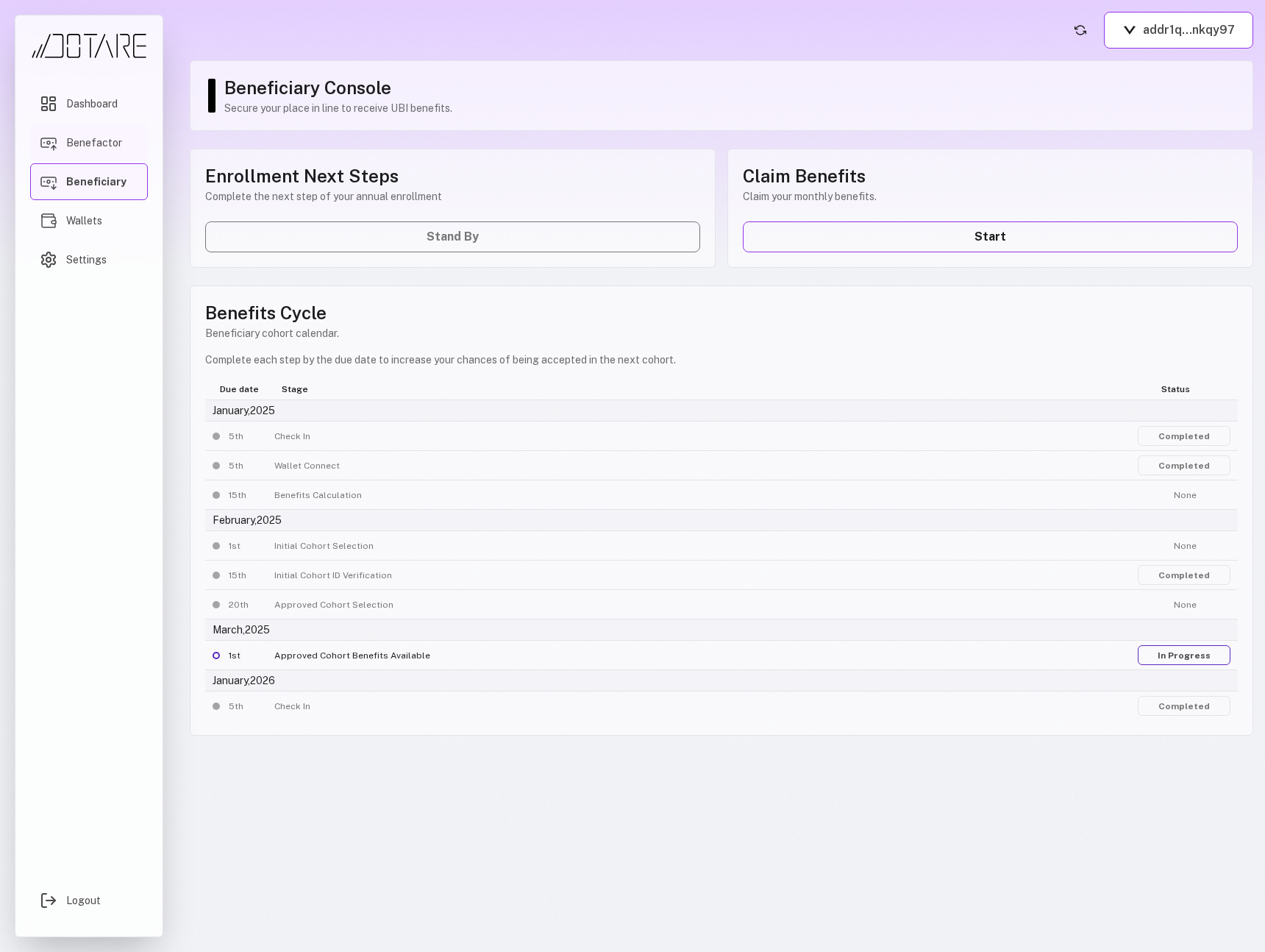
click at [101, 145] on span "Benefactor" at bounding box center [94, 142] width 56 height 14
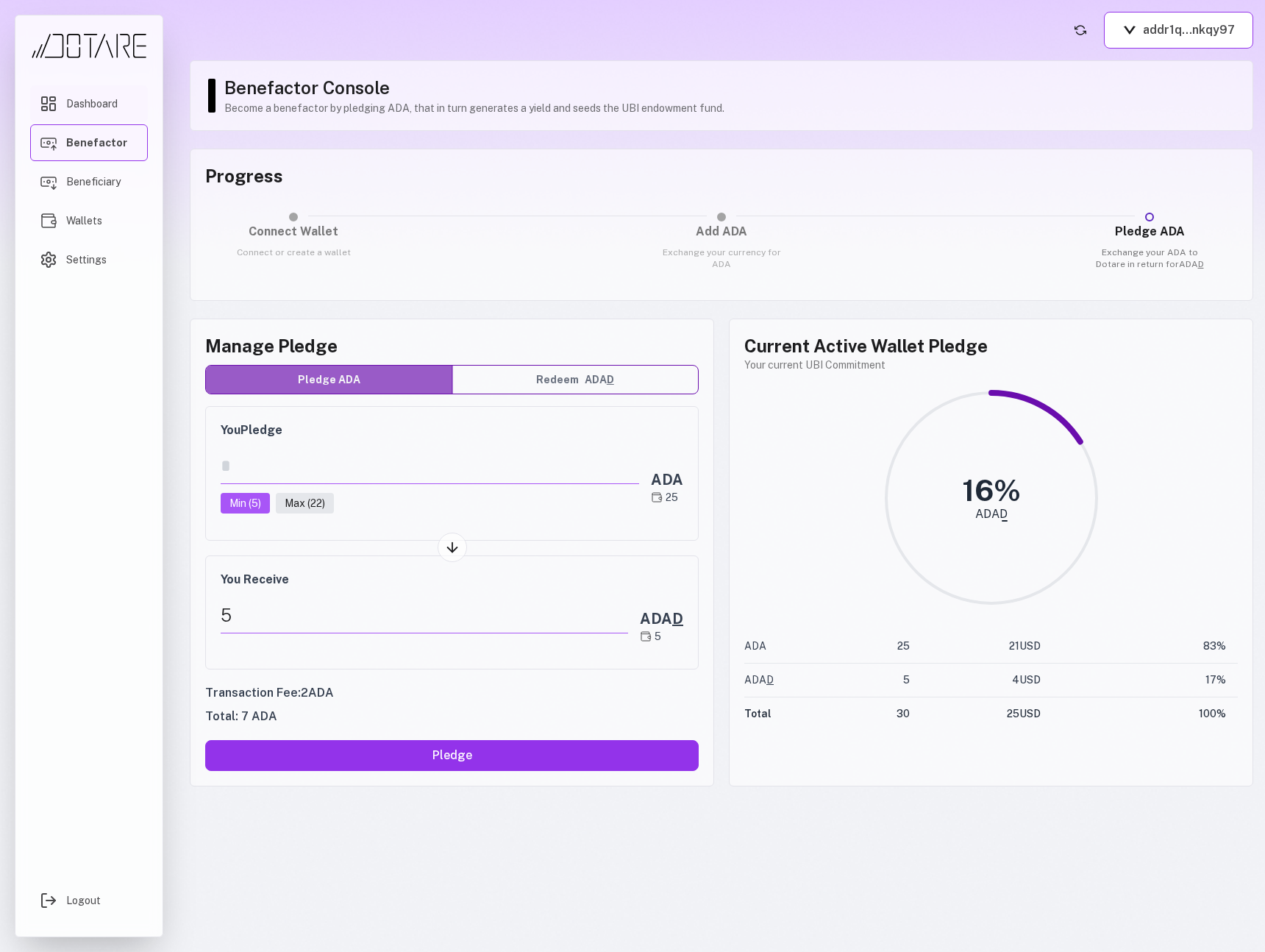
click at [96, 109] on span "Dashboard" at bounding box center [91, 103] width 52 height 14
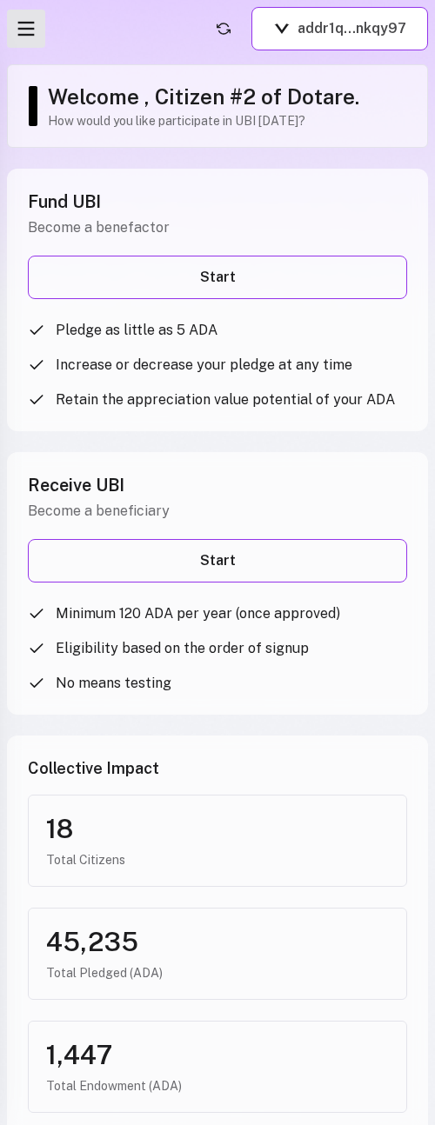
click at [27, 36] on icon "Open menu" at bounding box center [26, 29] width 24 height 24
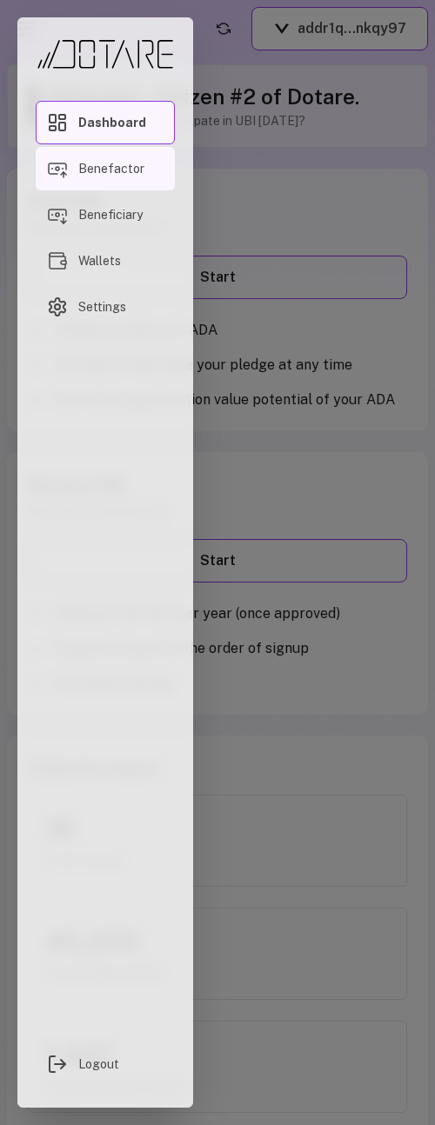
click at [72, 157] on link "Benefactor" at bounding box center [105, 168] width 139 height 43
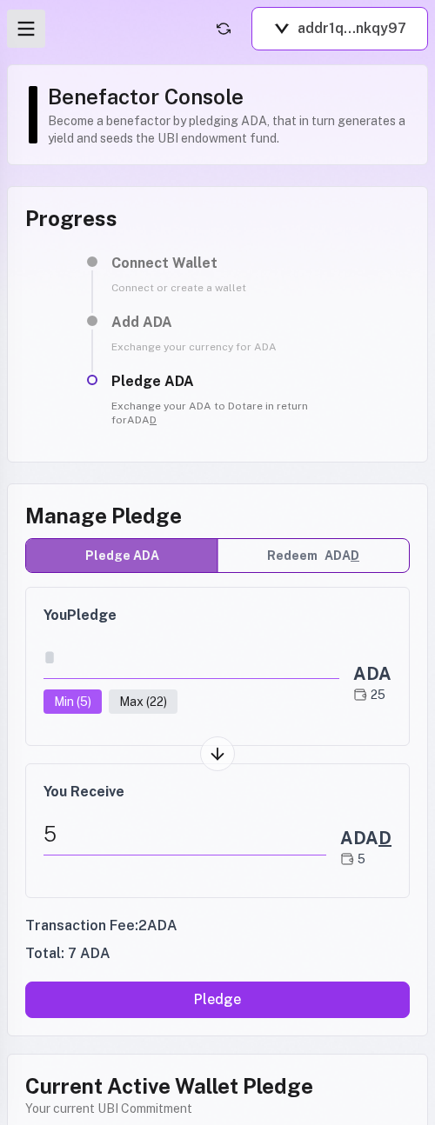
click at [26, 30] on icon "Open menu" at bounding box center [26, 29] width 24 height 24
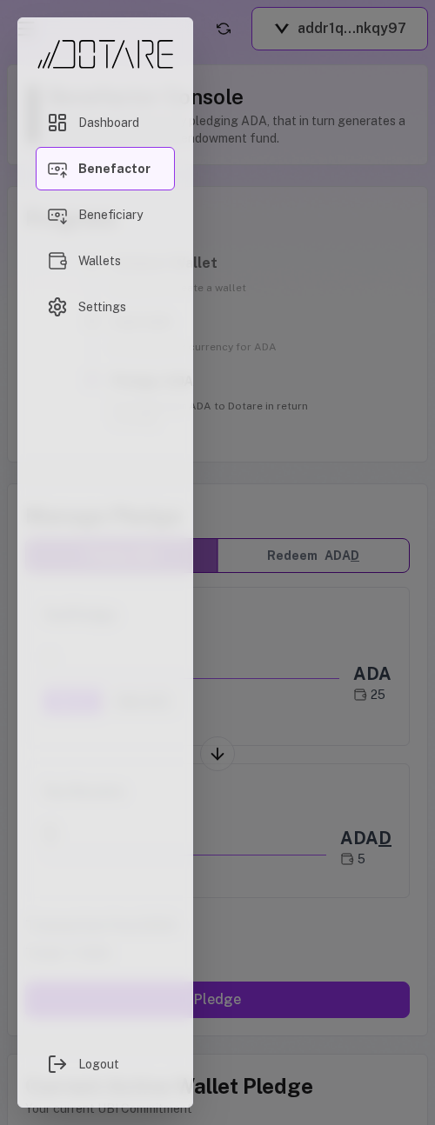
click at [197, 43] on div "Dashboard Benefactor Beneficiary Wallets Settings Logout" at bounding box center [105, 562] width 210 height 1125
click at [203, 54] on div "Dashboard Benefactor Beneficiary Wallets Settings Logout" at bounding box center [105, 562] width 210 height 1125
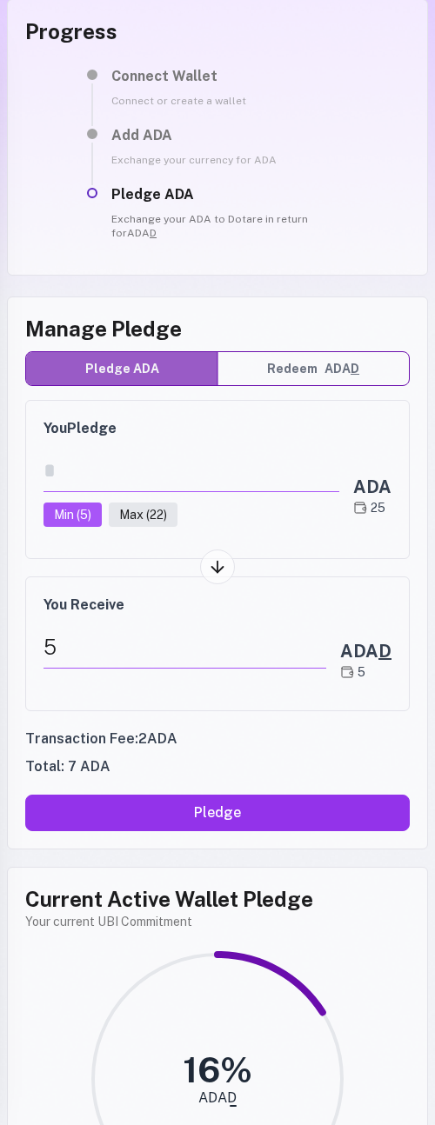
scroll to position [168, 0]
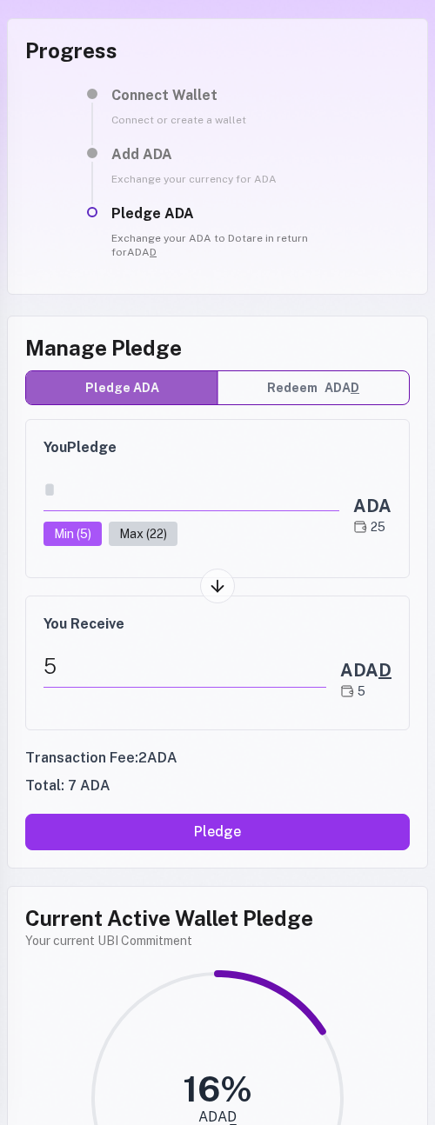
click at [147, 522] on button "Max ( 22 )" at bounding box center [143, 534] width 69 height 24
type input "**"
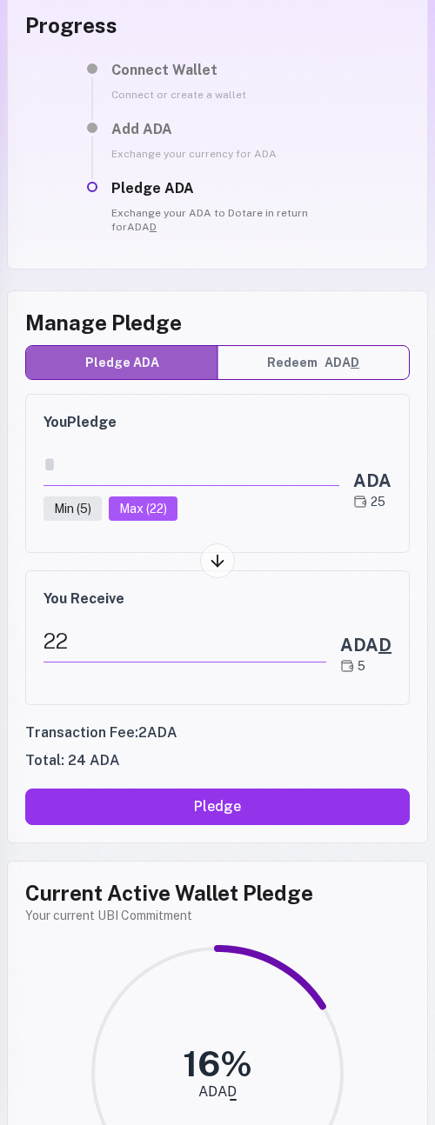
scroll to position [0, 0]
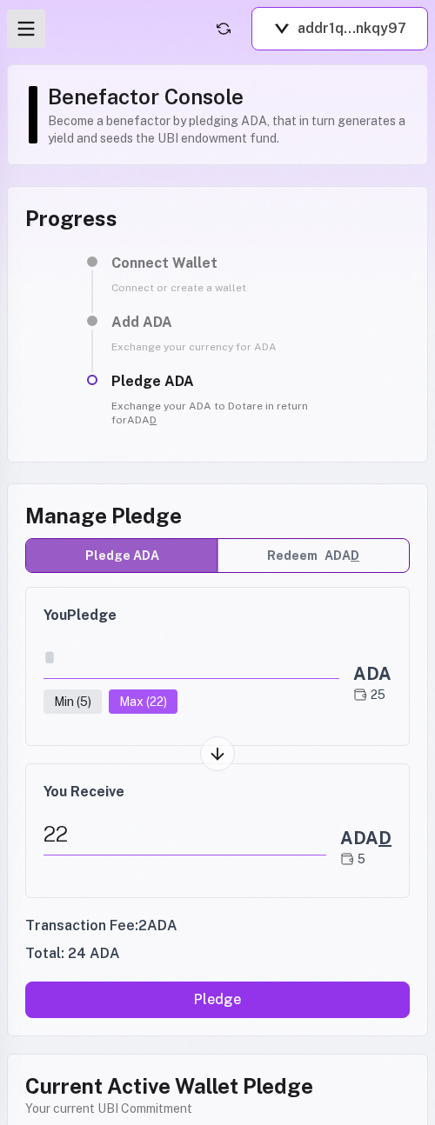
click at [27, 40] on icon "Open menu" at bounding box center [26, 29] width 24 height 24
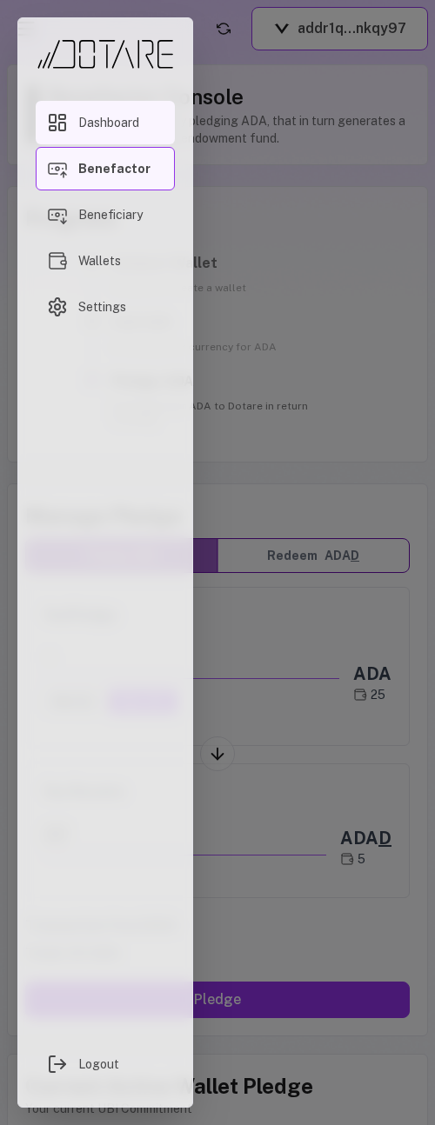
click at [77, 108] on link "Dashboard" at bounding box center [105, 122] width 139 height 43
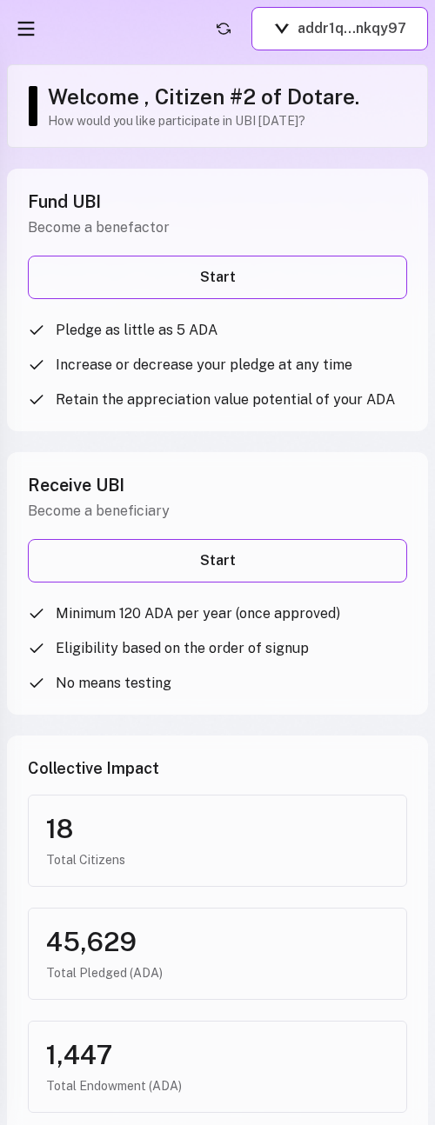
click at [116, 24] on header "addr1q...nkqy97" at bounding box center [217, 28] width 421 height 43
click at [206, 317] on div "Fund UBI Become a benefactor Start Pledge as little as 5 ADA Increase or decrea…" at bounding box center [217, 300] width 421 height 263
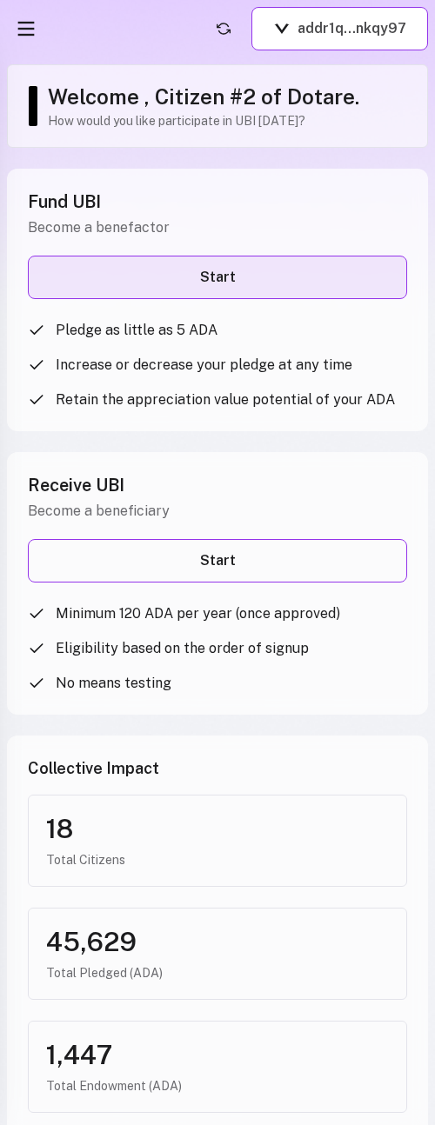
click at [206, 261] on link "Start" at bounding box center [217, 277] width 379 height 43
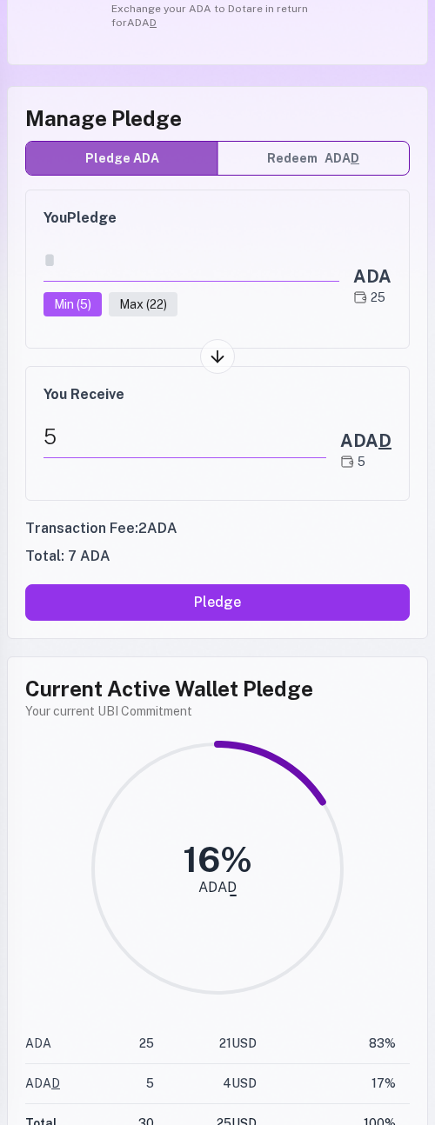
scroll to position [427, 0]
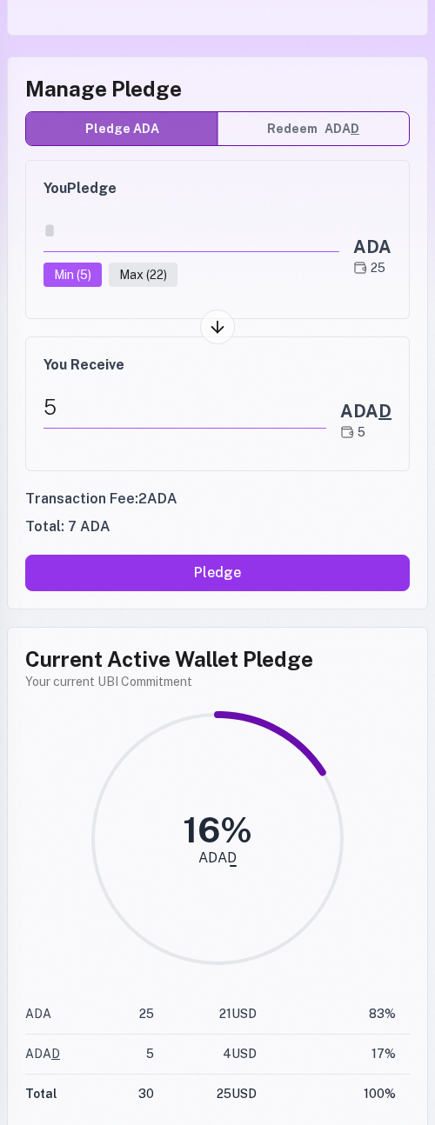
click at [132, 112] on button "Pledge ADA" at bounding box center [121, 128] width 191 height 33
click at [309, 112] on button "Redeem ADA D" at bounding box center [312, 128] width 191 height 33
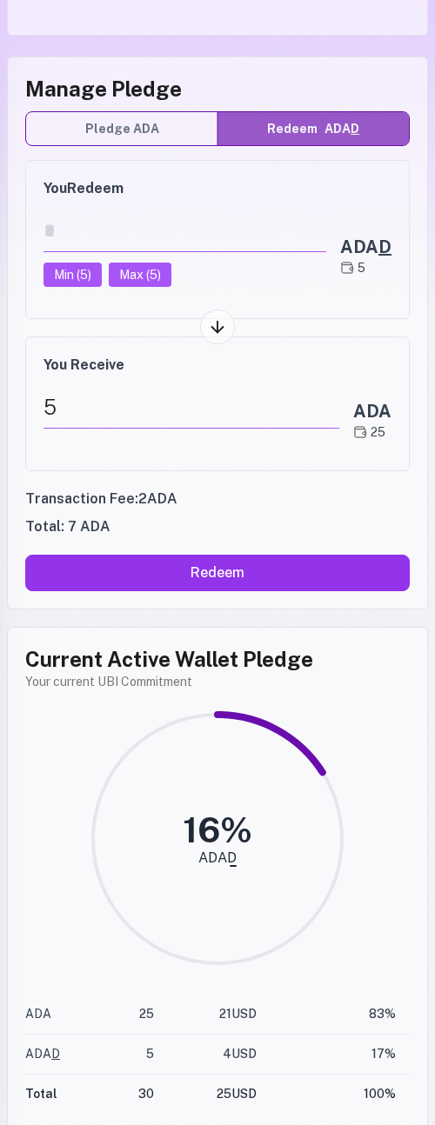
click at [166, 112] on button "Pledge ADA" at bounding box center [121, 128] width 191 height 33
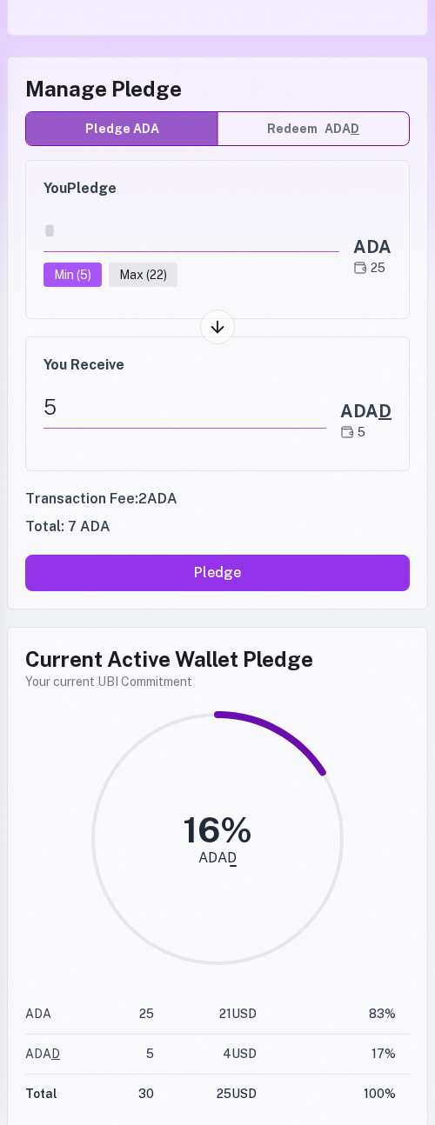
scroll to position [0, 0]
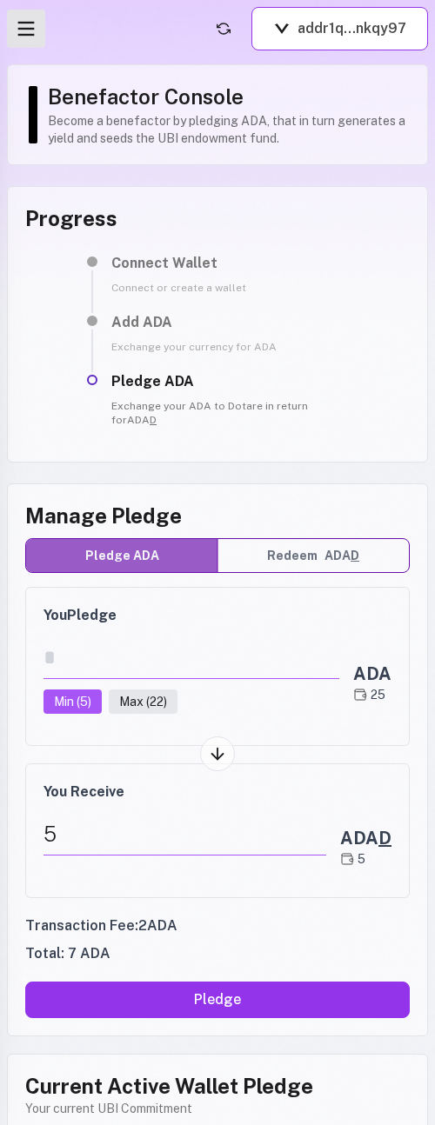
click at [35, 34] on icon "Open menu" at bounding box center [26, 29] width 24 height 24
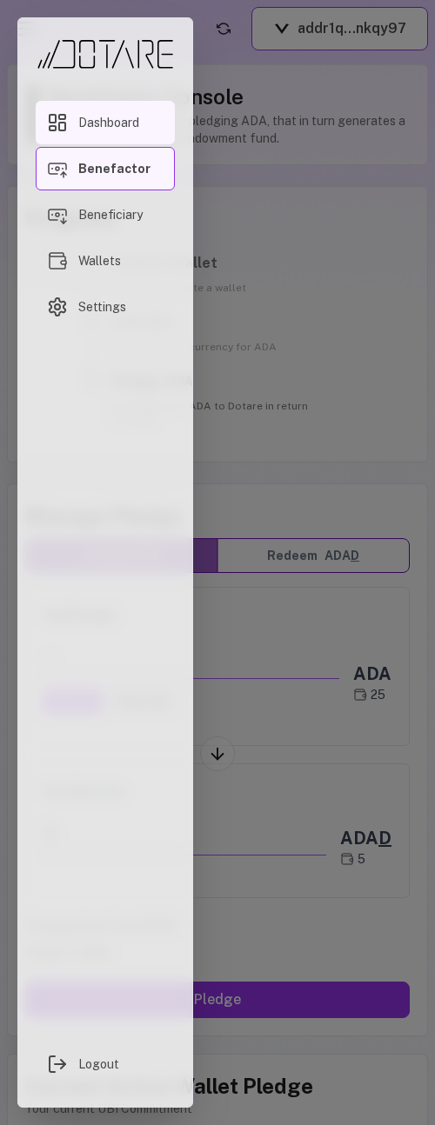
click at [68, 124] on link "Dashboard" at bounding box center [105, 122] width 139 height 43
